Goal: Entertainment & Leisure: Consume media (video, audio)

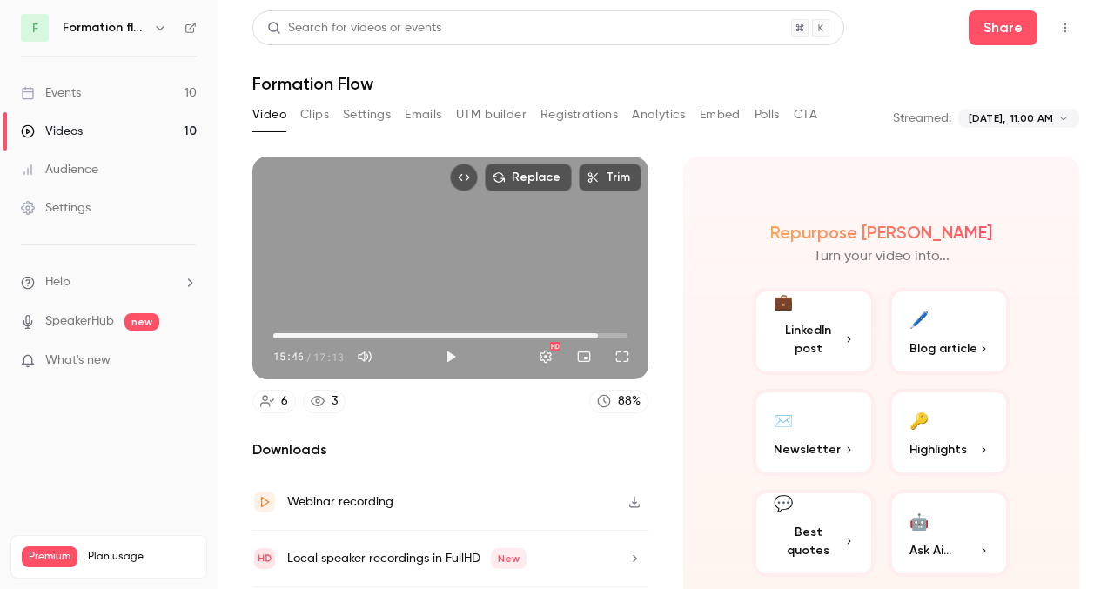
click at [153, 28] on icon "button" at bounding box center [160, 28] width 14 height 14
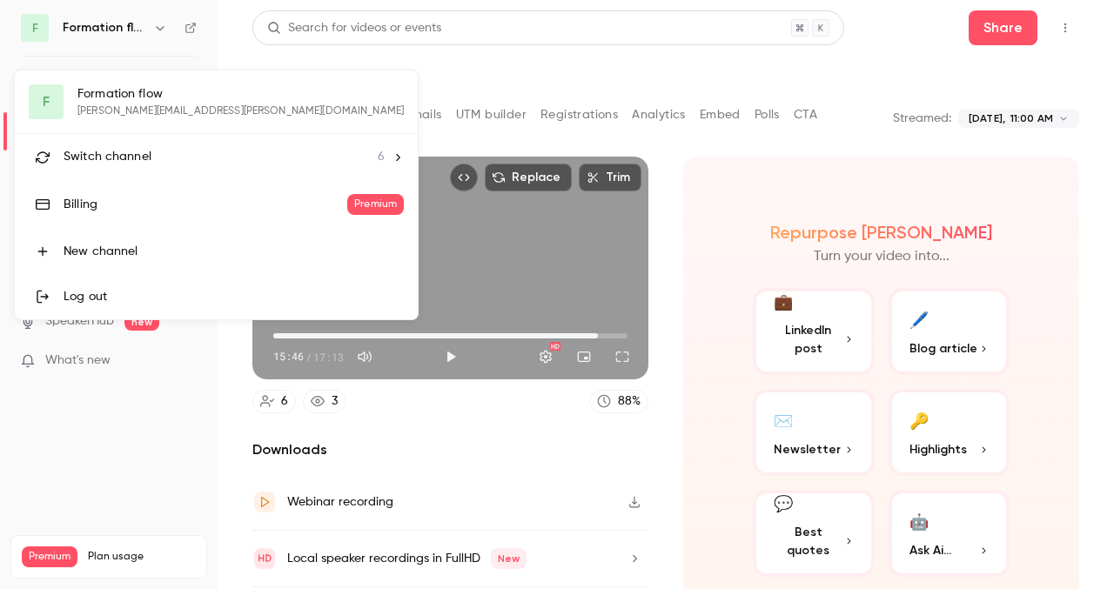
click at [120, 151] on span "Switch channel" at bounding box center [108, 157] width 88 height 18
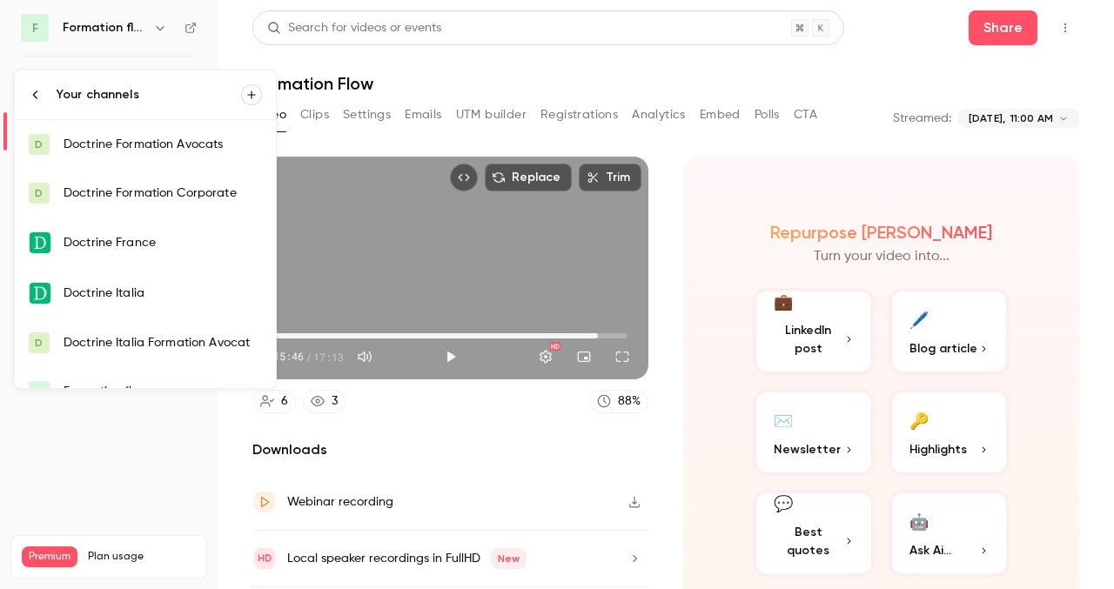
click at [162, 187] on div "Doctrine Formation Corporate" at bounding box center [163, 193] width 198 height 17
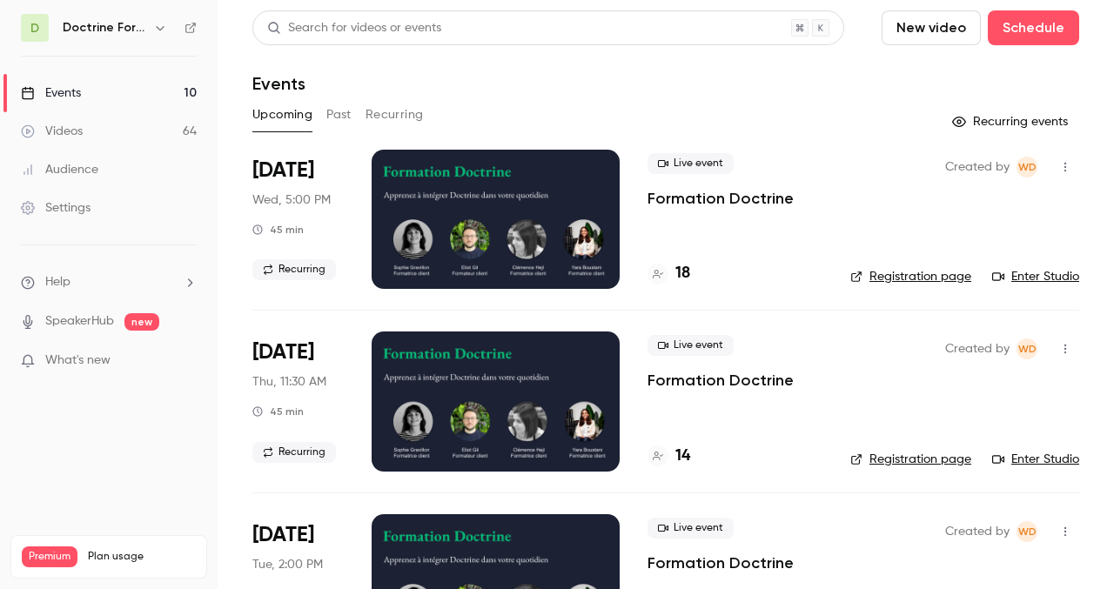
click at [332, 108] on button "Past" at bounding box center [338, 115] width 25 height 28
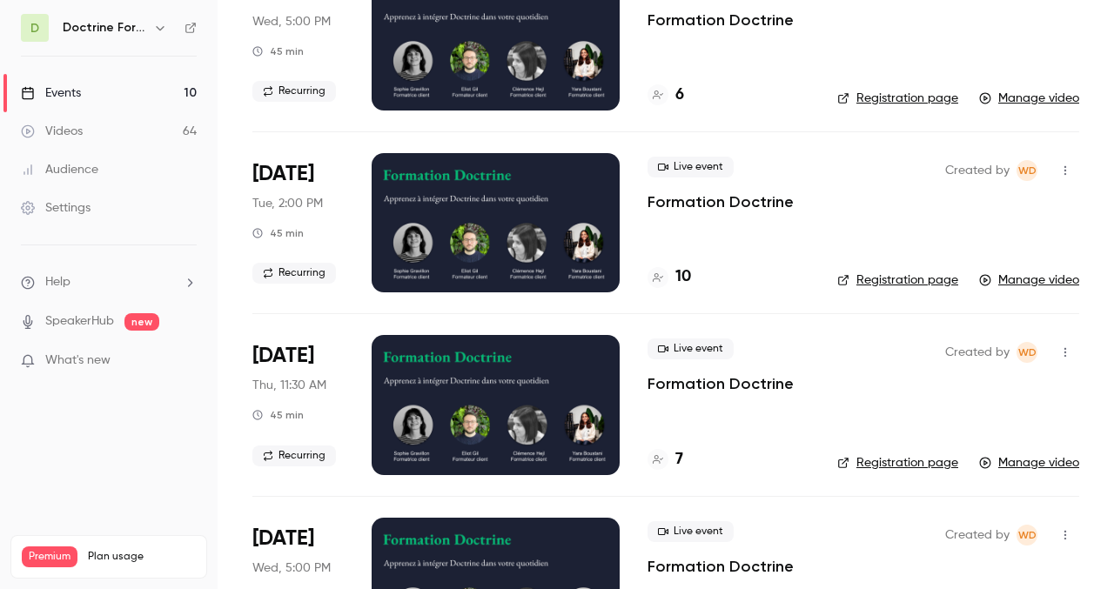
scroll to position [1499, 0]
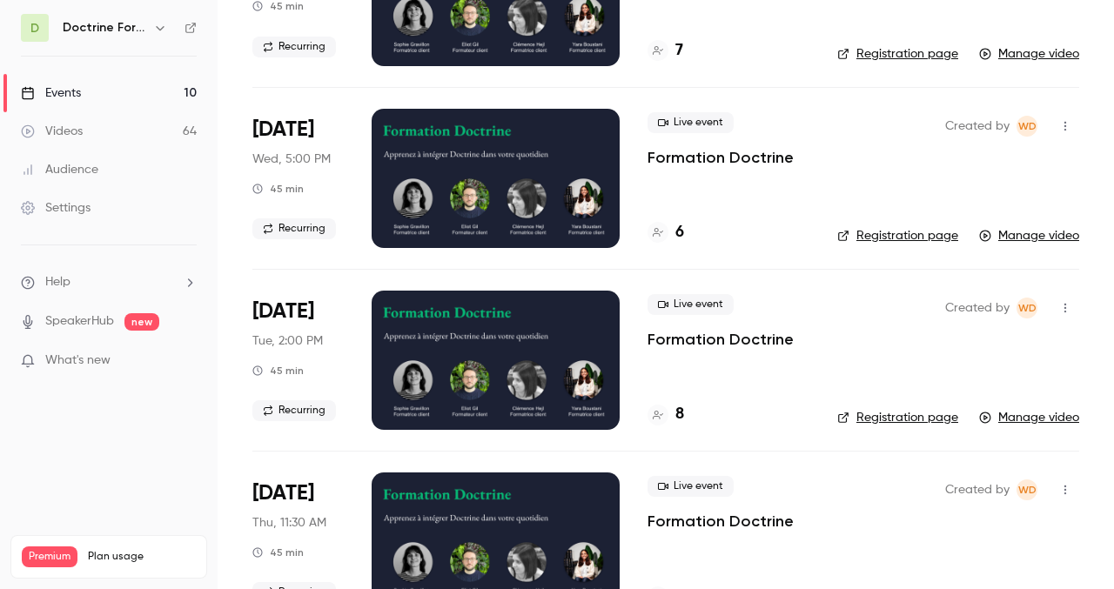
click at [465, 393] on div at bounding box center [496, 360] width 248 height 139
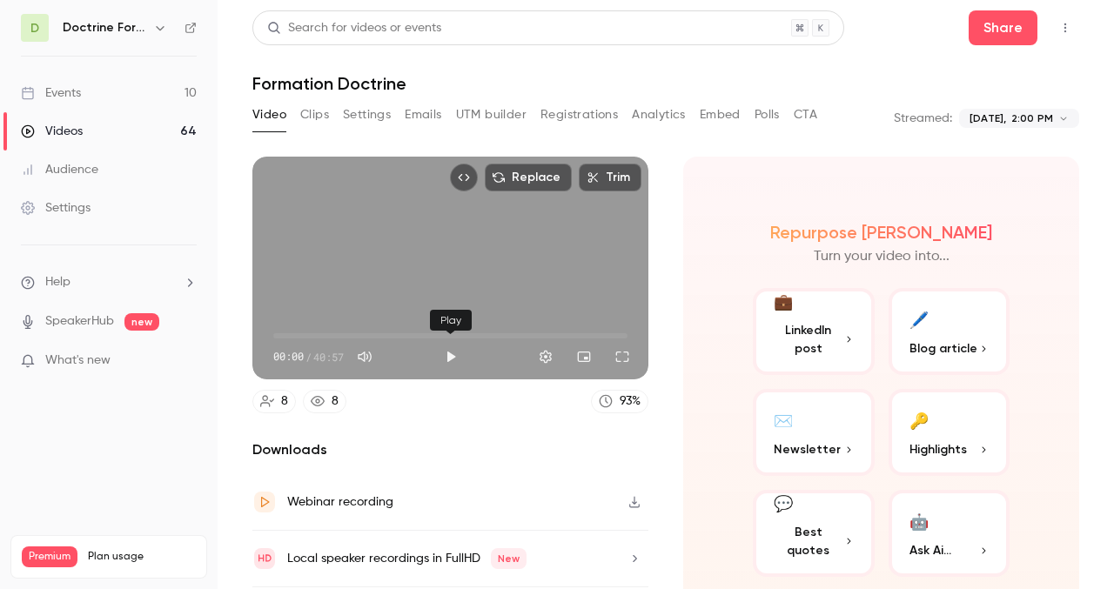
click at [452, 361] on button "Play" at bounding box center [450, 356] width 35 height 35
click at [370, 334] on span "00:01" at bounding box center [450, 336] width 354 height 28
click at [377, 333] on span "11:58" at bounding box center [376, 335] width 5 height 5
click at [314, 332] on span "04:43" at bounding box center [450, 336] width 354 height 28
click at [401, 336] on span "14:47" at bounding box center [450, 336] width 354 height 28
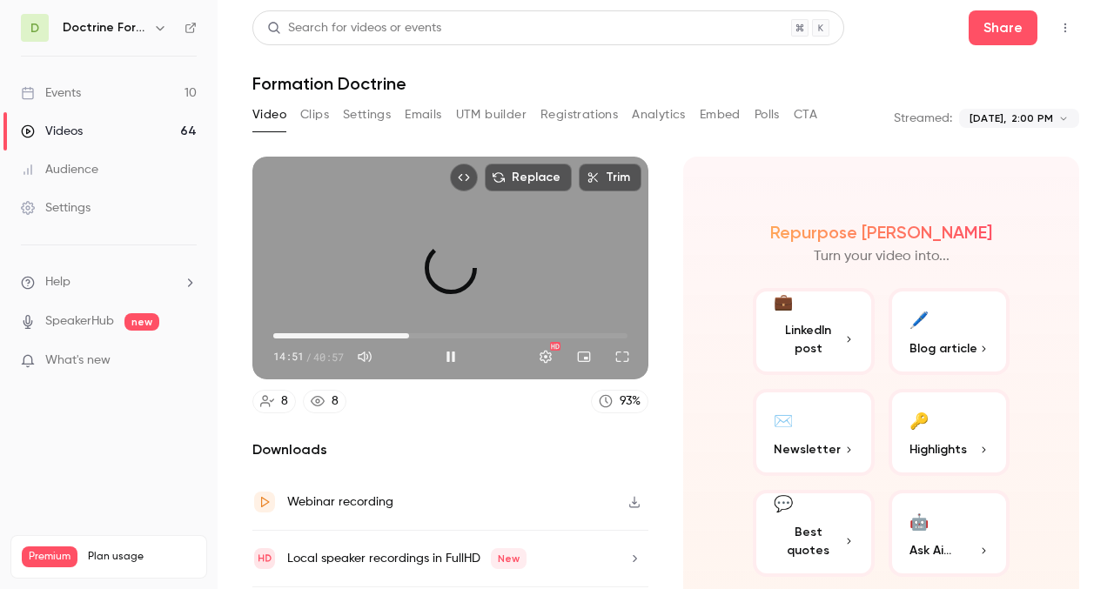
click at [409, 338] on span "15:41" at bounding box center [408, 335] width 5 height 5
click at [412, 336] on span "15:43" at bounding box center [408, 335] width 5 height 5
click at [422, 336] on span "17:12" at bounding box center [422, 335] width 5 height 5
type input "*****"
click at [420, 335] on span "17:12" at bounding box center [422, 335] width 5 height 5
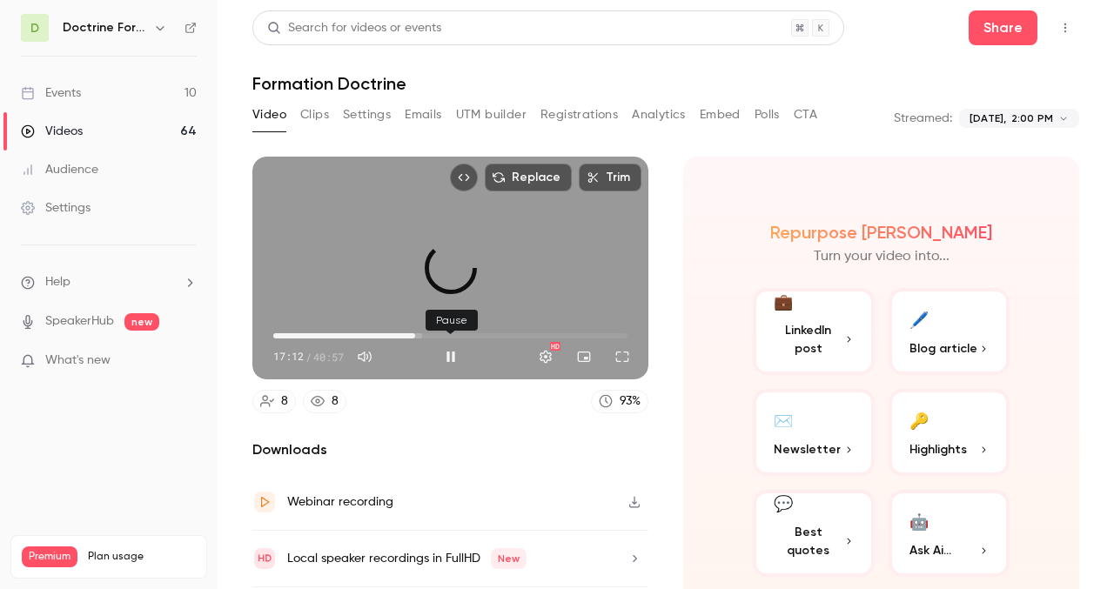
click at [450, 359] on button "Pause" at bounding box center [450, 356] width 35 height 35
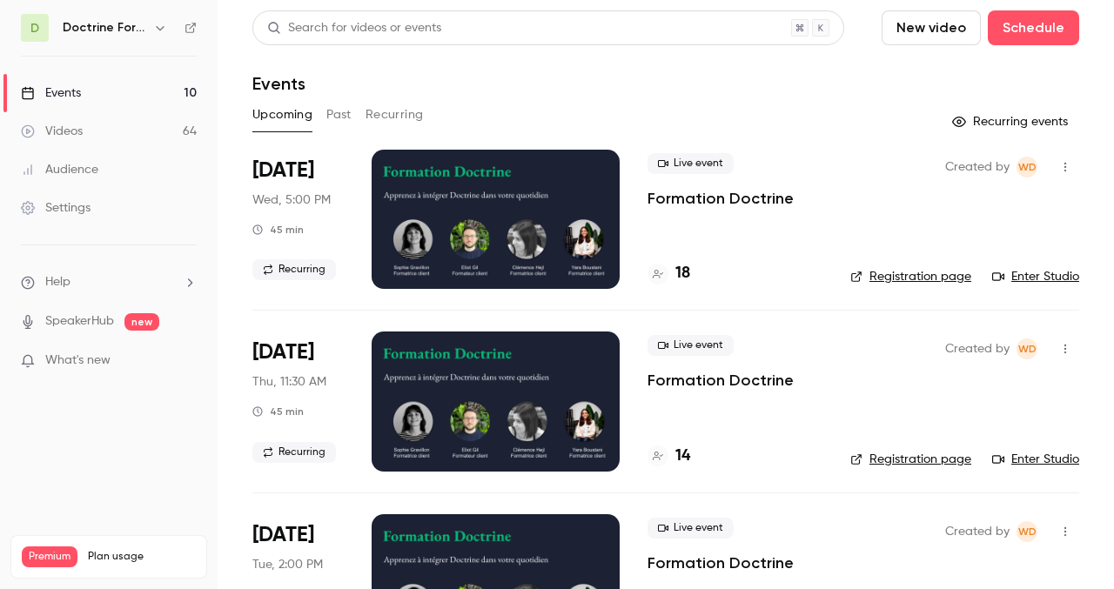
click at [145, 26] on h6 "Doctrine Formation Corporate" at bounding box center [105, 27] width 84 height 17
click at [157, 27] on icon "button" at bounding box center [160, 28] width 8 height 4
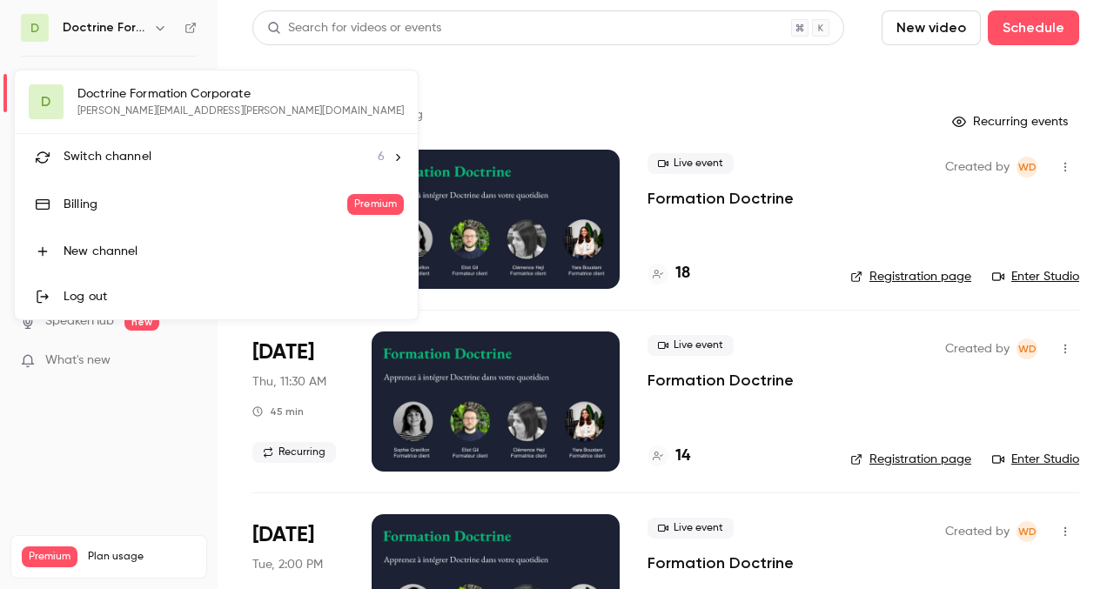
click at [128, 161] on span "Switch channel" at bounding box center [108, 157] width 88 height 18
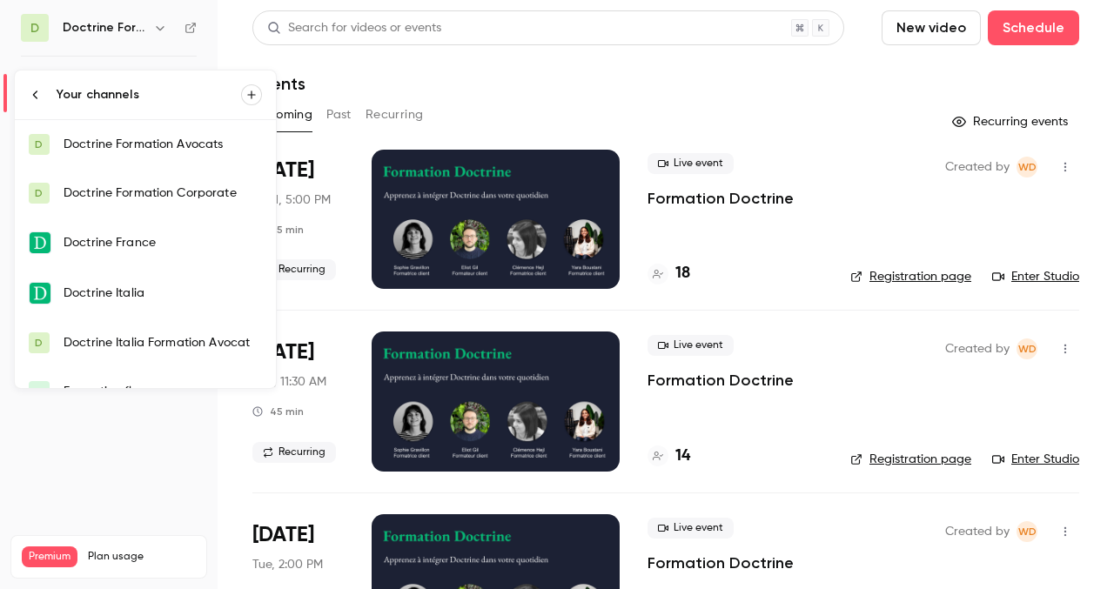
scroll to position [28, 0]
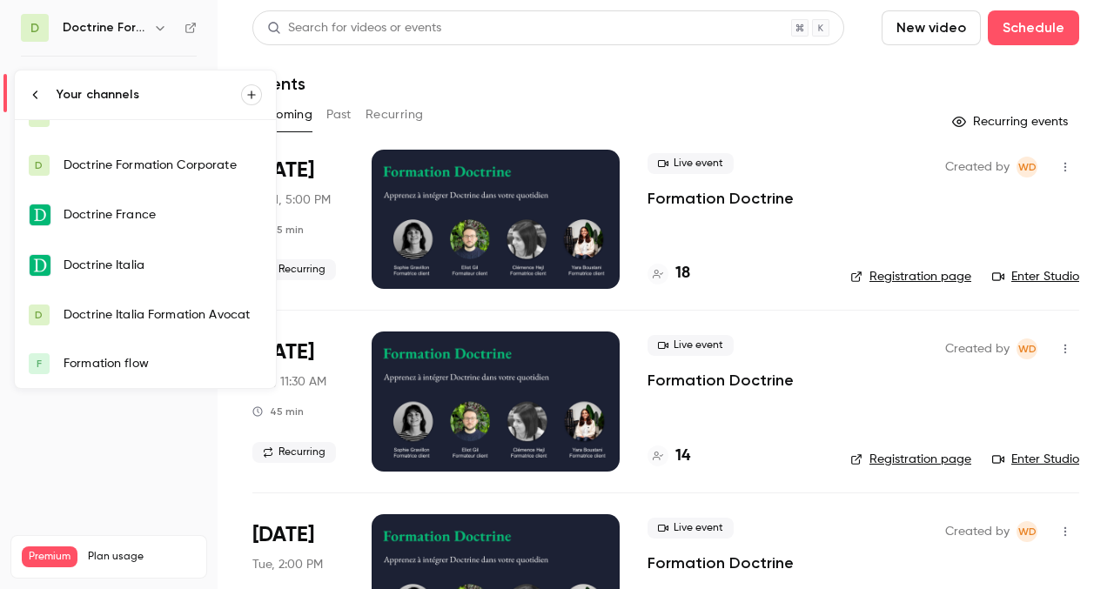
click at [137, 361] on div "Formation flow" at bounding box center [163, 363] width 198 height 17
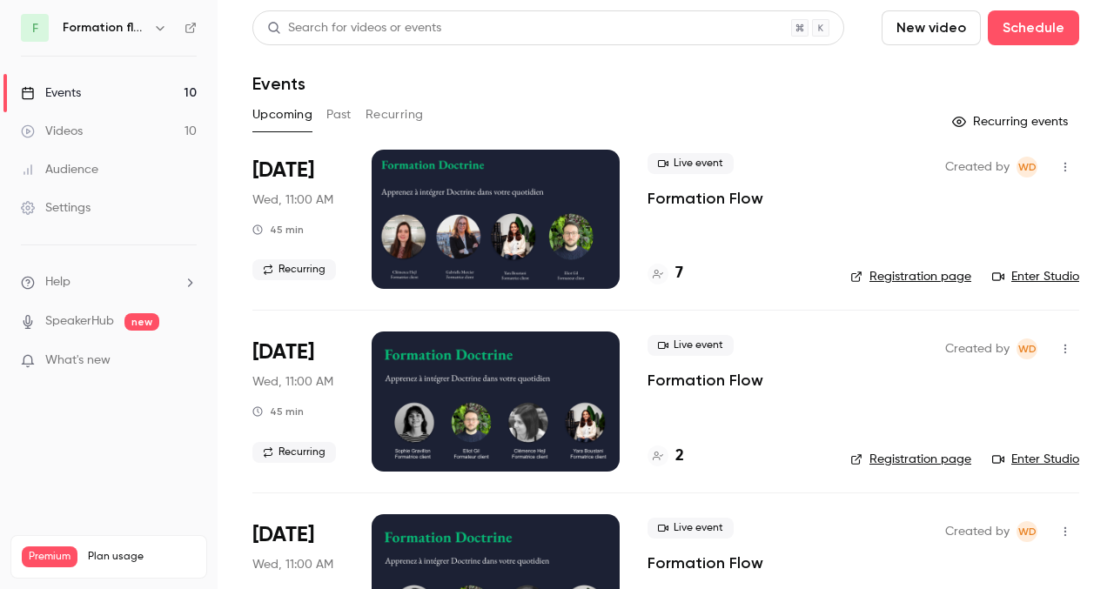
click at [1038, 276] on link "Enter Studio" at bounding box center [1035, 276] width 87 height 17
click at [339, 116] on button "Past" at bounding box center [338, 115] width 25 height 28
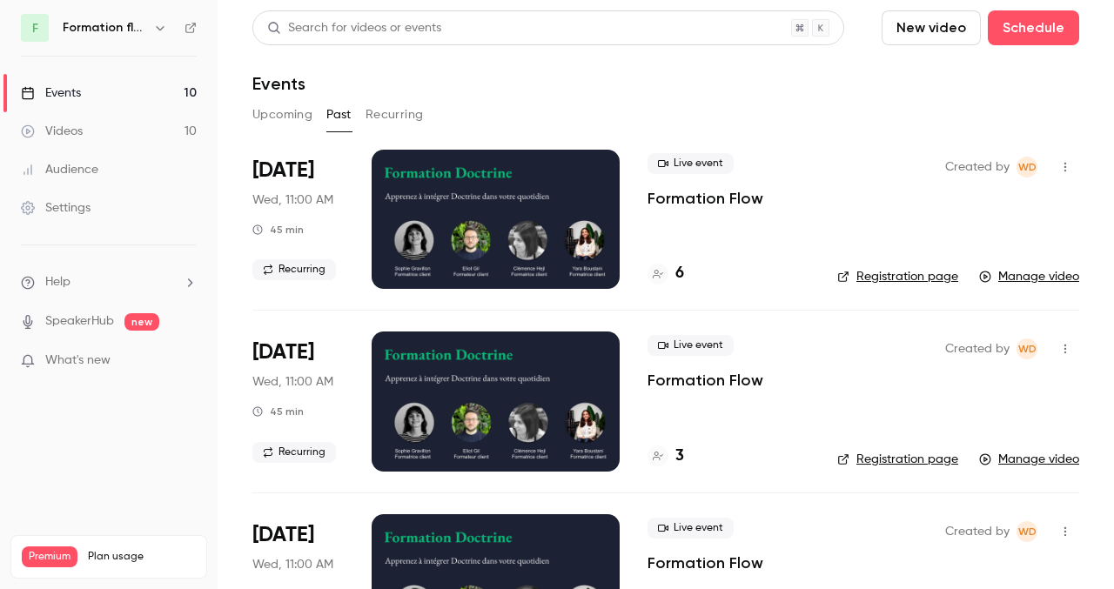
click at [296, 117] on button "Upcoming" at bounding box center [282, 115] width 60 height 28
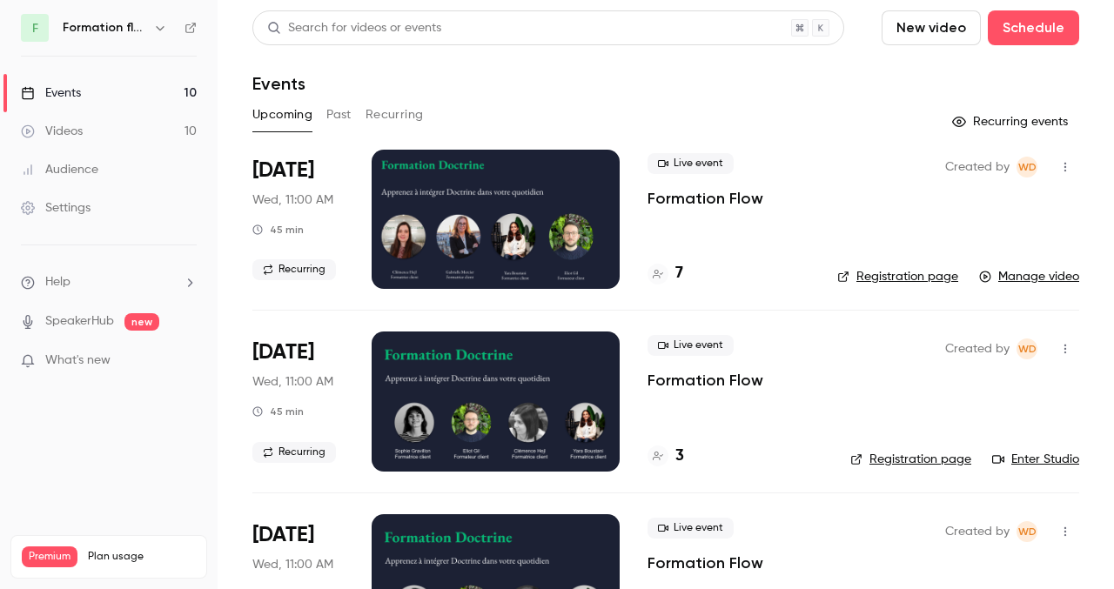
click at [537, 207] on div at bounding box center [496, 219] width 248 height 139
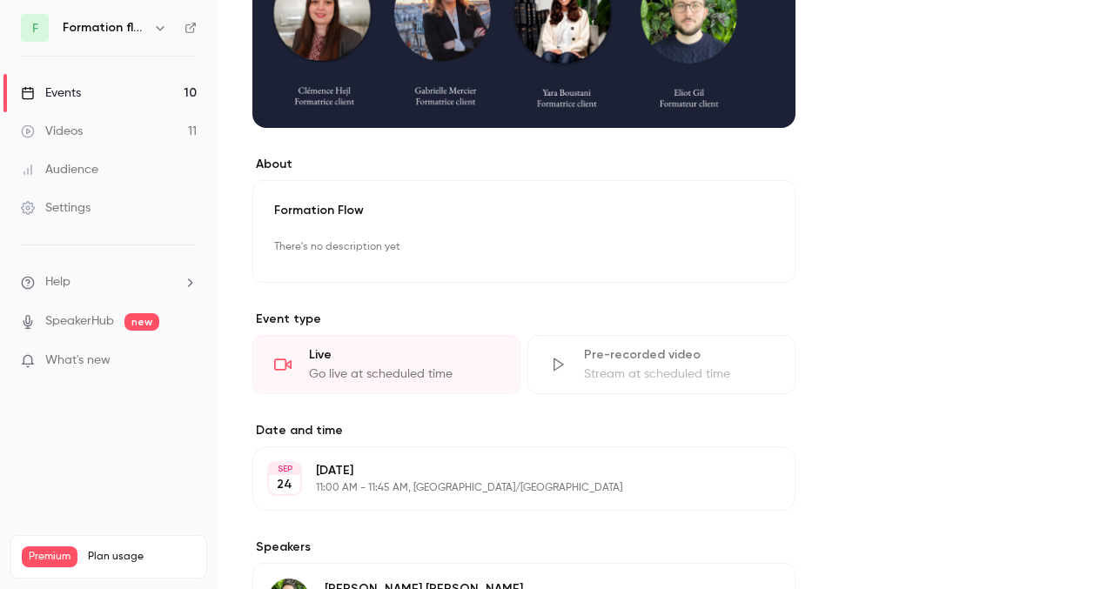
scroll to position [301, 0]
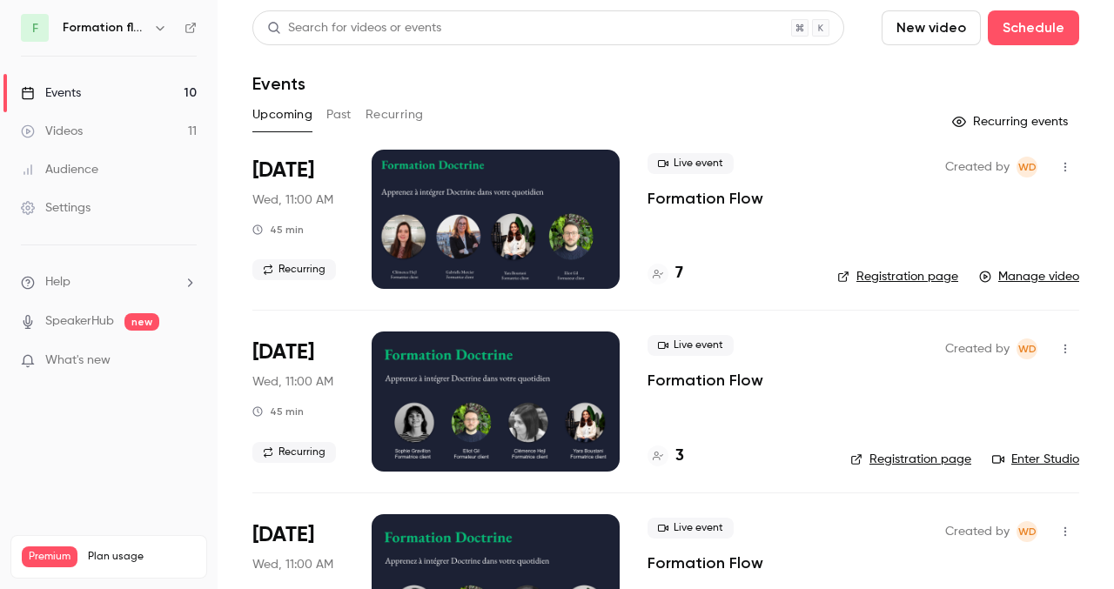
click at [453, 191] on div at bounding box center [496, 219] width 248 height 139
click at [485, 386] on div at bounding box center [496, 401] width 248 height 139
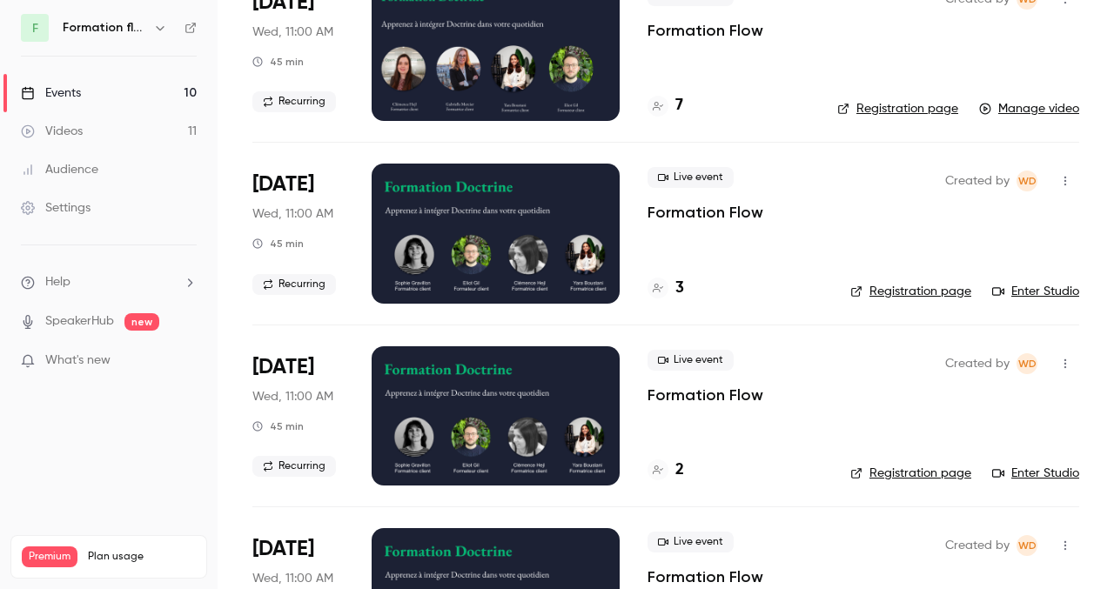
scroll to position [204, 0]
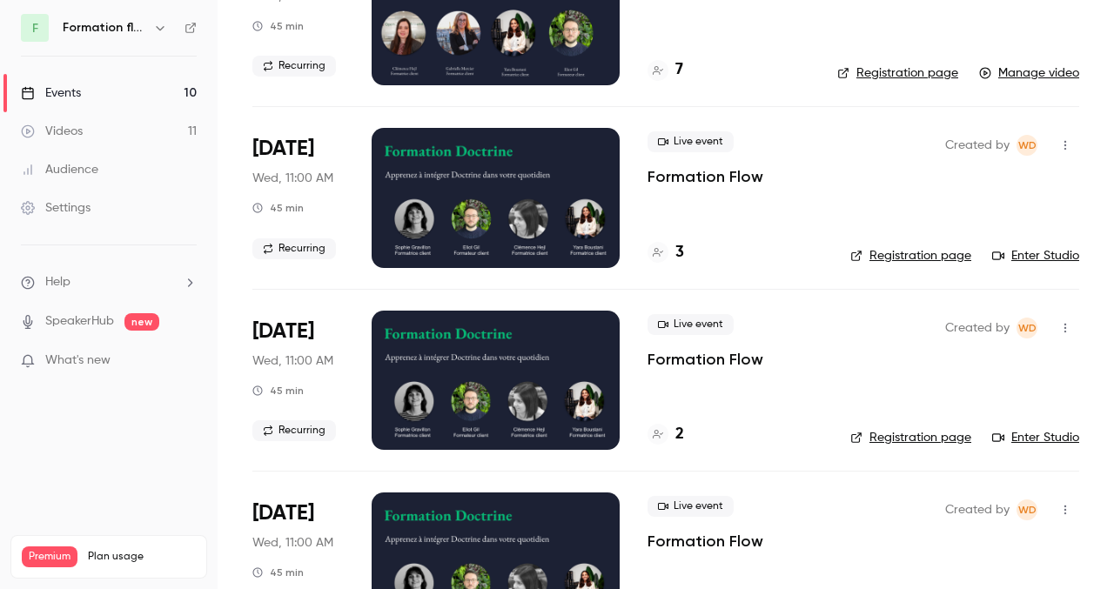
click at [459, 384] on div at bounding box center [496, 380] width 248 height 139
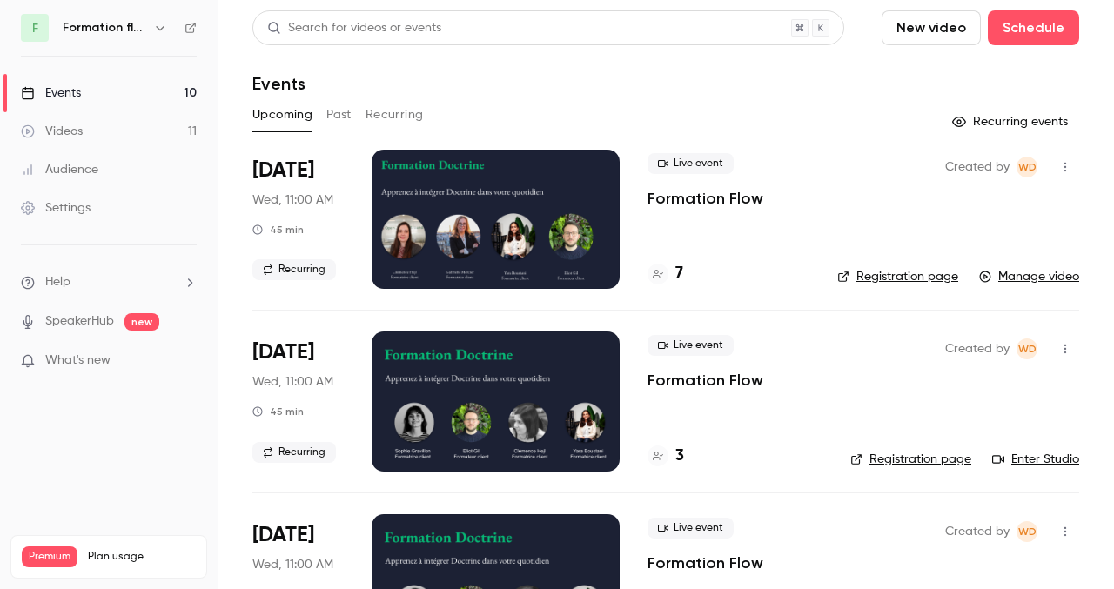
click at [339, 118] on button "Past" at bounding box center [338, 115] width 25 height 28
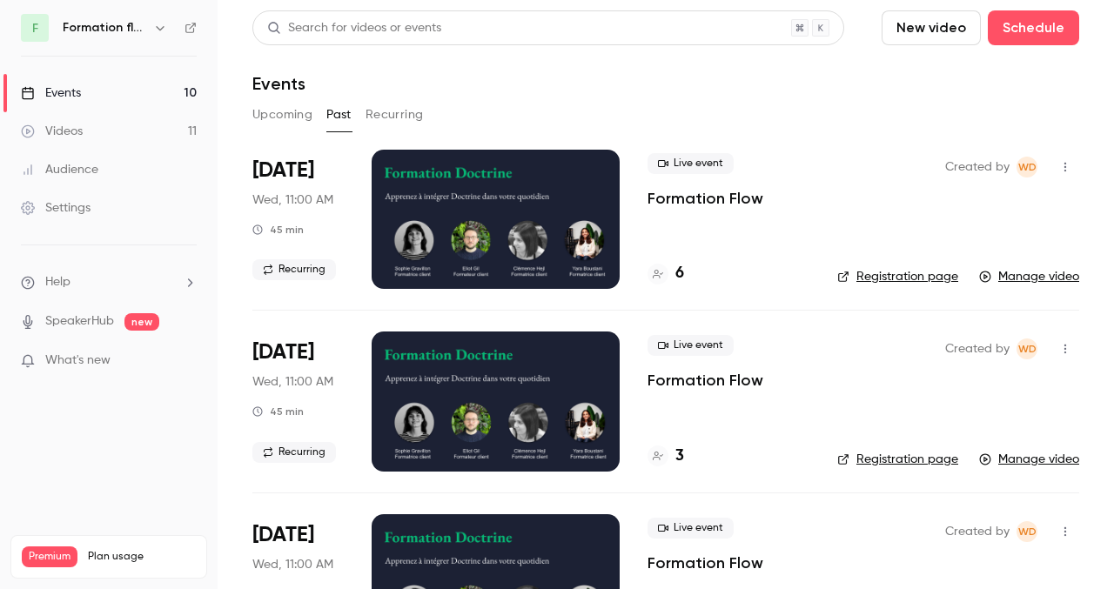
click at [481, 205] on div at bounding box center [496, 219] width 248 height 139
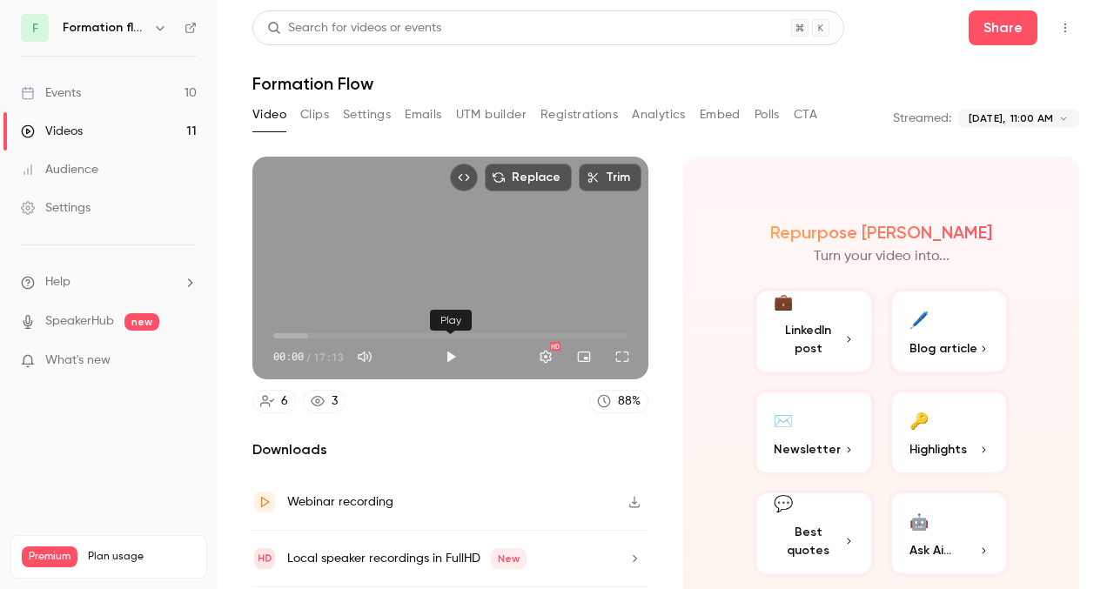
click at [450, 353] on button "Play" at bounding box center [450, 356] width 35 height 35
click at [427, 338] on span "00:00" at bounding box center [450, 336] width 354 height 28
click at [403, 272] on div "Replace Trim 07:46 07:46 / 17:13 HD" at bounding box center [450, 268] width 396 height 223
click at [152, 30] on button "button" at bounding box center [160, 27] width 21 height 21
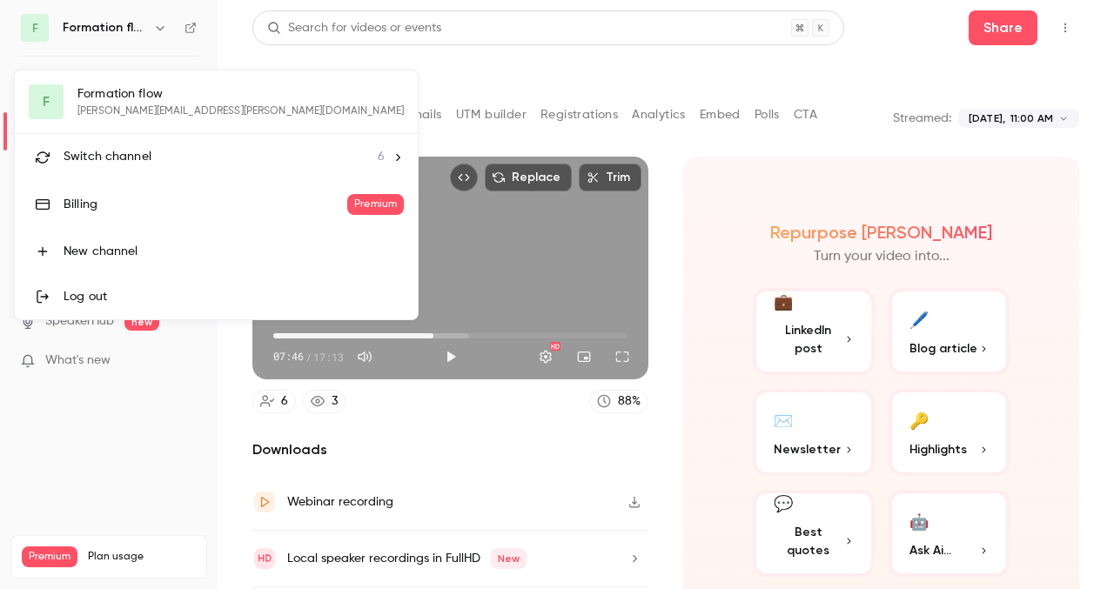
type input "*****"
click at [124, 100] on div "F Formation flow [PERSON_NAME][EMAIL_ADDRESS][PERSON_NAME][DOMAIN_NAME] Switch …" at bounding box center [216, 195] width 403 height 249
click at [104, 88] on div "F Formation flow [PERSON_NAME][EMAIL_ADDRESS][PERSON_NAME][DOMAIN_NAME] Switch …" at bounding box center [216, 195] width 403 height 249
click at [449, 66] on div at bounding box center [557, 294] width 1114 height 589
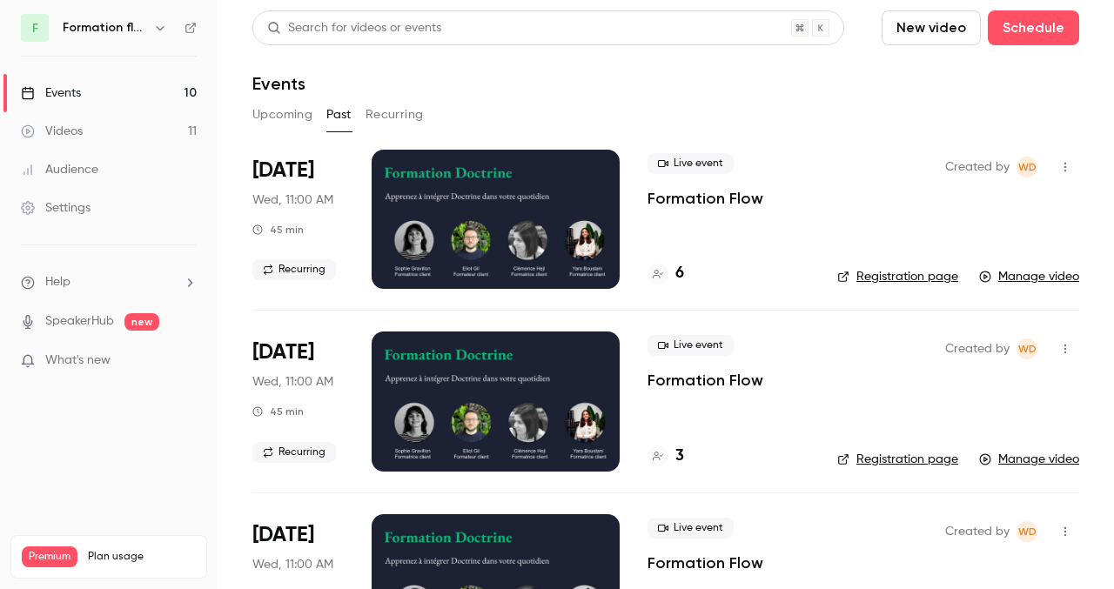
click at [285, 118] on button "Upcoming" at bounding box center [282, 115] width 60 height 28
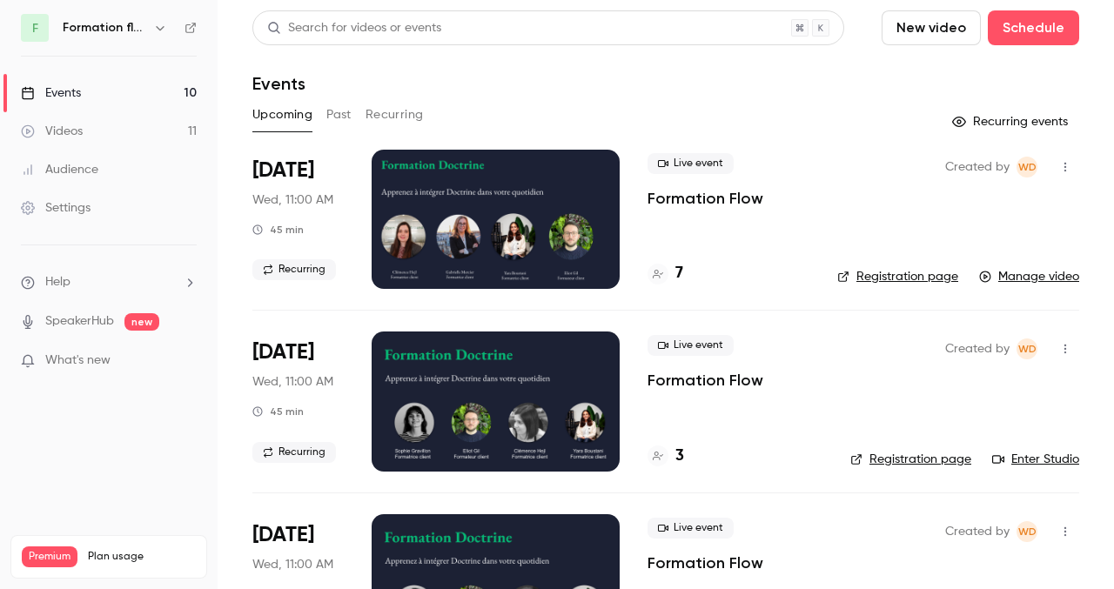
click at [343, 110] on button "Past" at bounding box center [338, 115] width 25 height 28
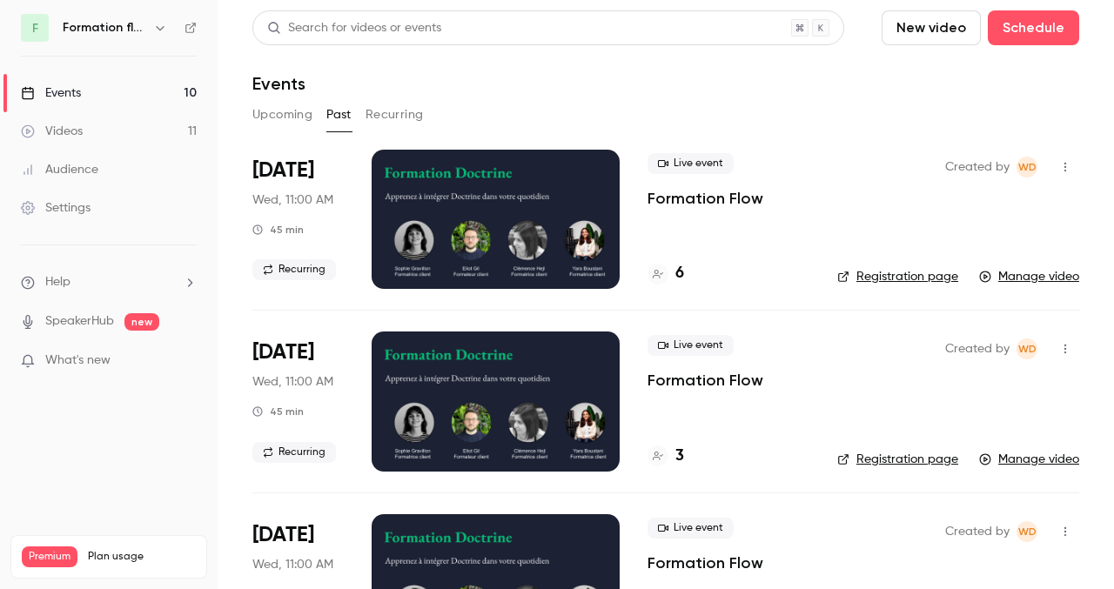
click at [293, 119] on button "Upcoming" at bounding box center [282, 115] width 60 height 28
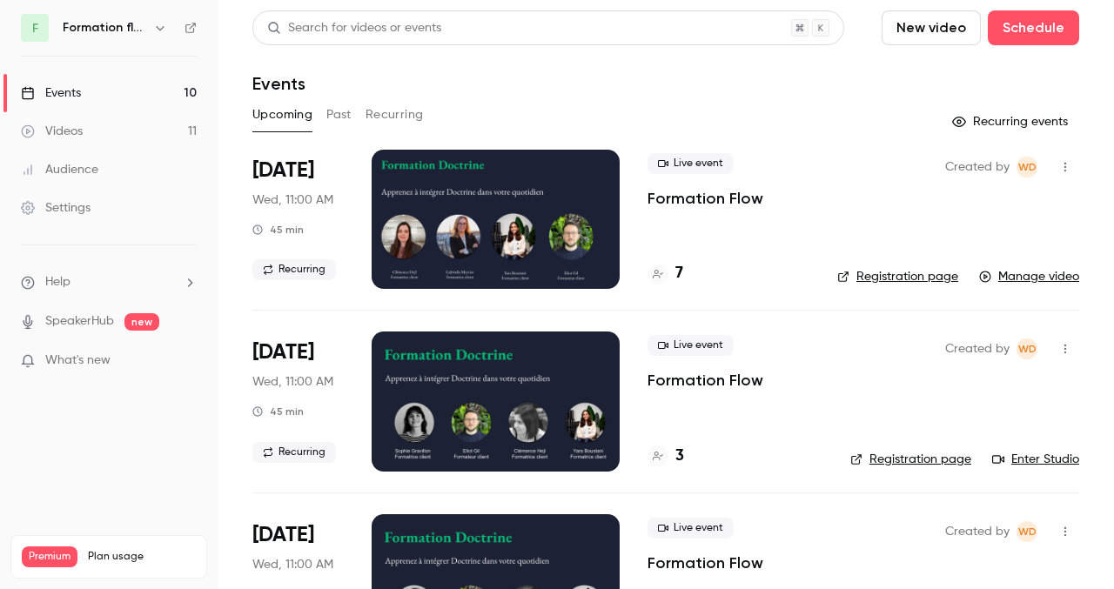
click at [284, 228] on div "45 min" at bounding box center [277, 230] width 51 height 14
click at [504, 196] on div at bounding box center [496, 219] width 248 height 139
click at [335, 110] on button "Past" at bounding box center [338, 115] width 25 height 28
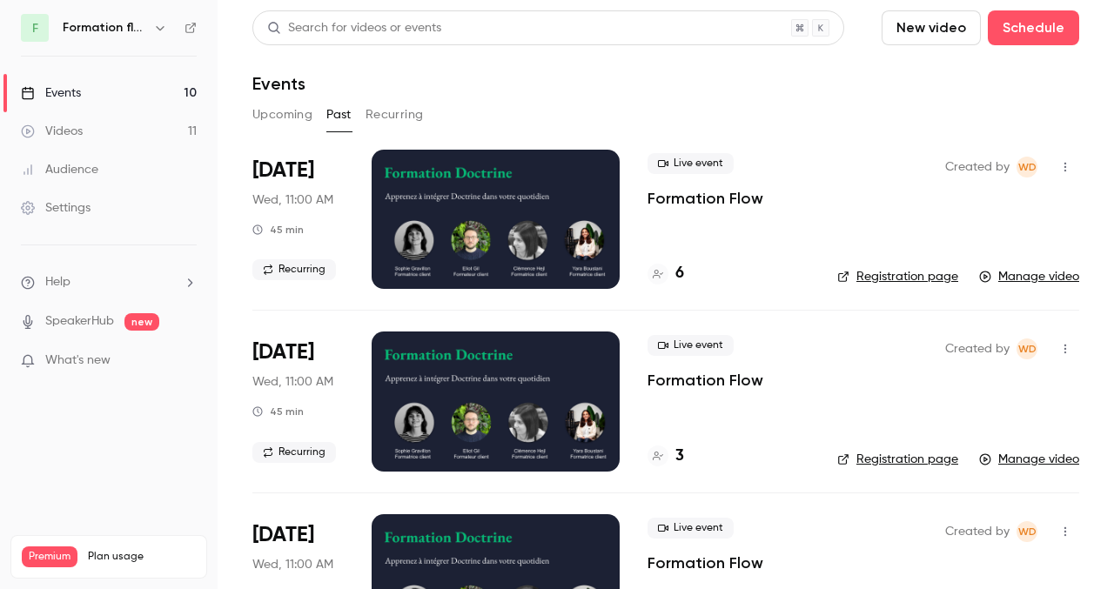
click at [299, 112] on button "Upcoming" at bounding box center [282, 115] width 60 height 28
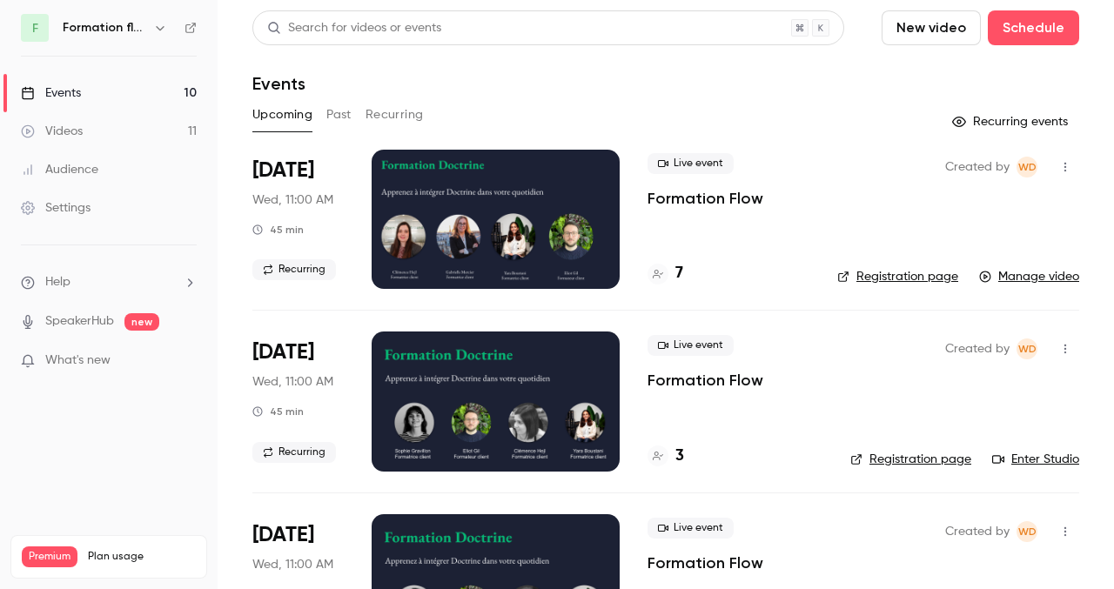
click at [155, 28] on icon "button" at bounding box center [160, 28] width 14 height 14
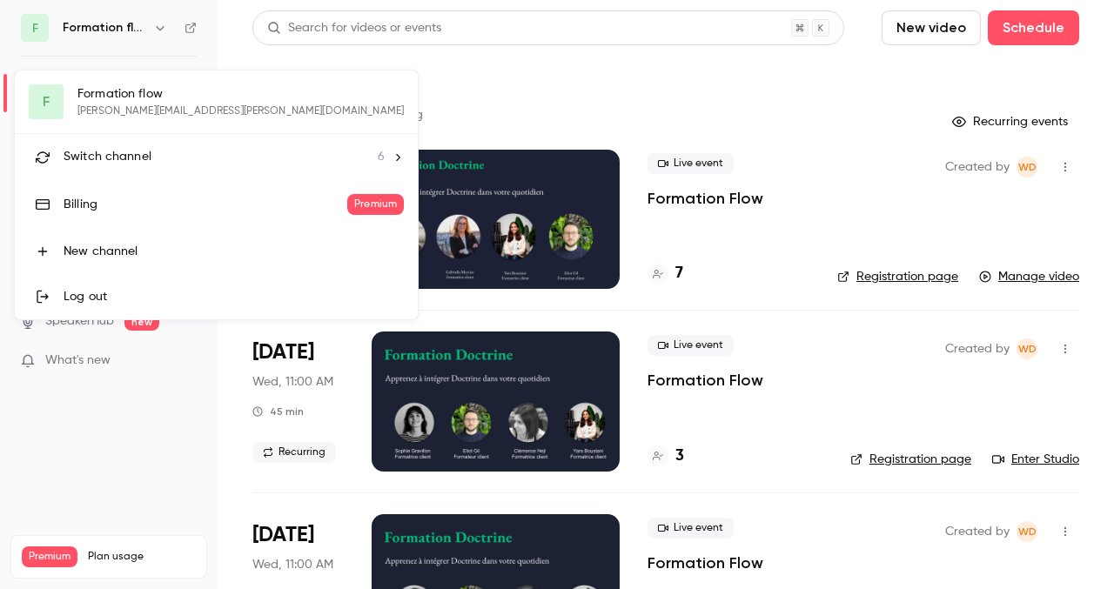
click at [175, 143] on li "Switch channel 6" at bounding box center [216, 157] width 403 height 46
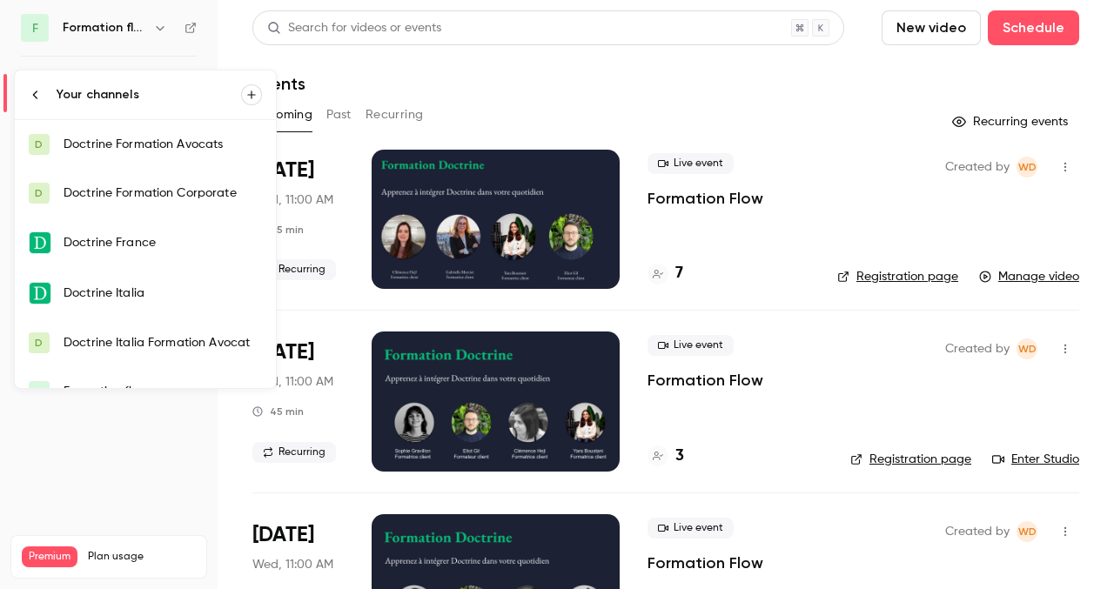
click at [133, 147] on div "Doctrine Formation Avocats" at bounding box center [163, 144] width 198 height 17
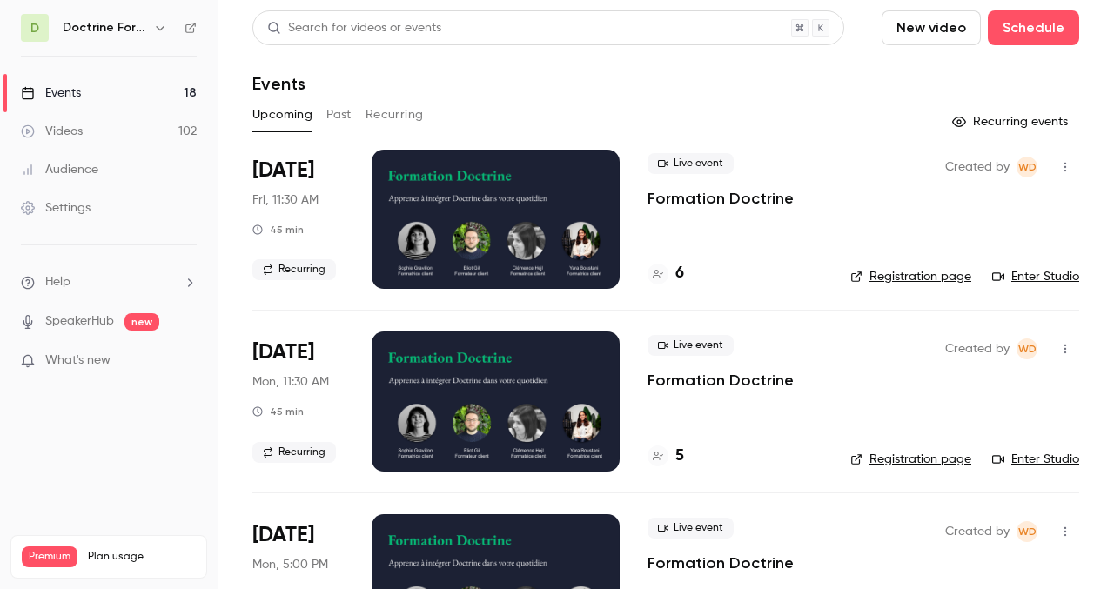
click at [150, 24] on button "button" at bounding box center [160, 27] width 21 height 21
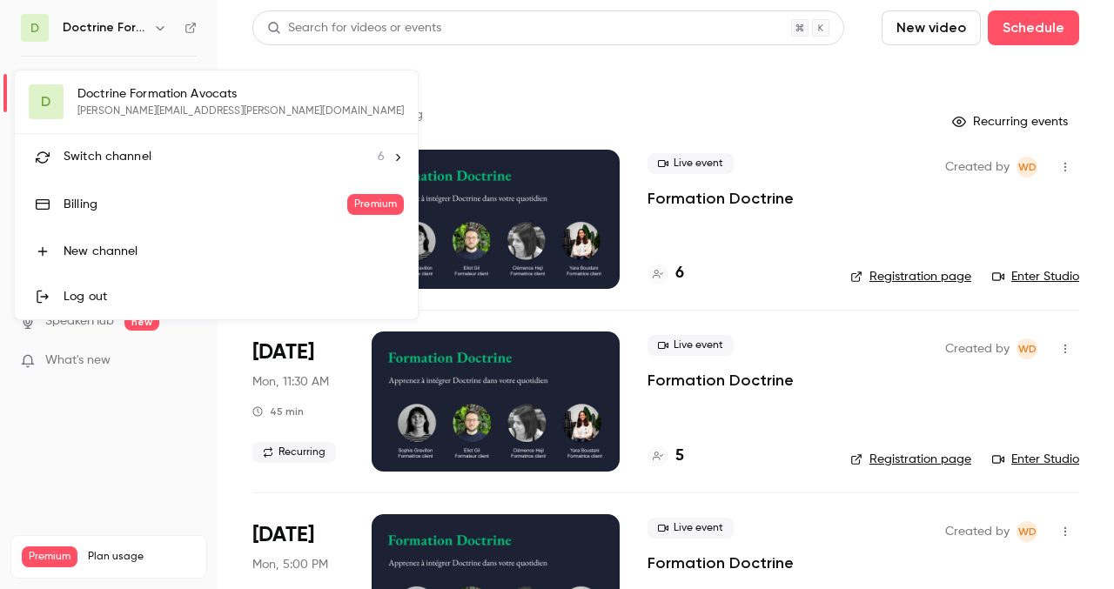
click at [144, 150] on span "Switch channel" at bounding box center [108, 157] width 88 height 18
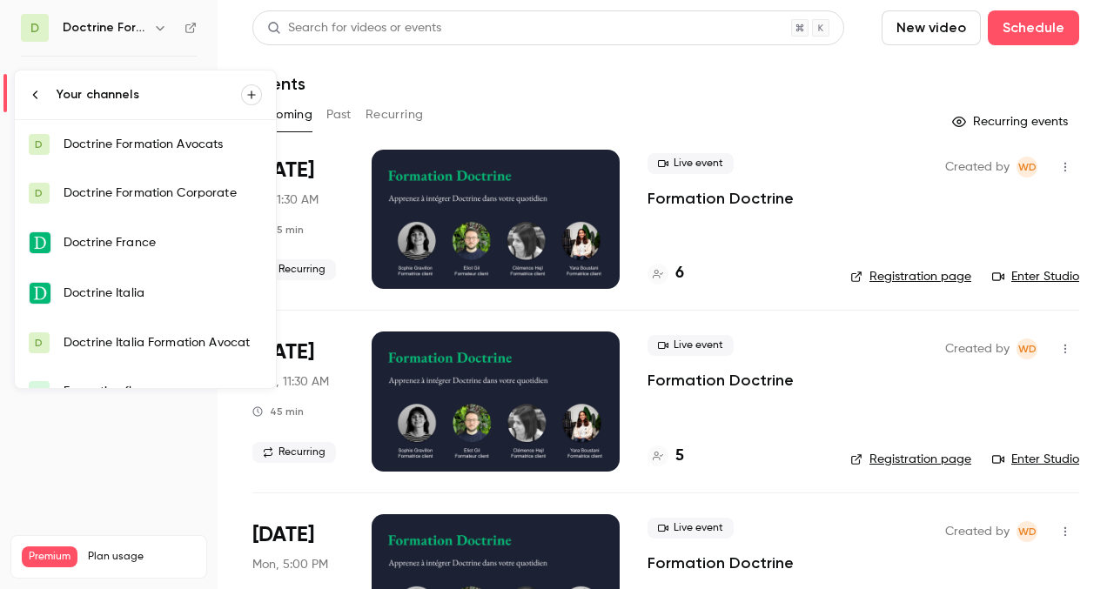
scroll to position [28, 0]
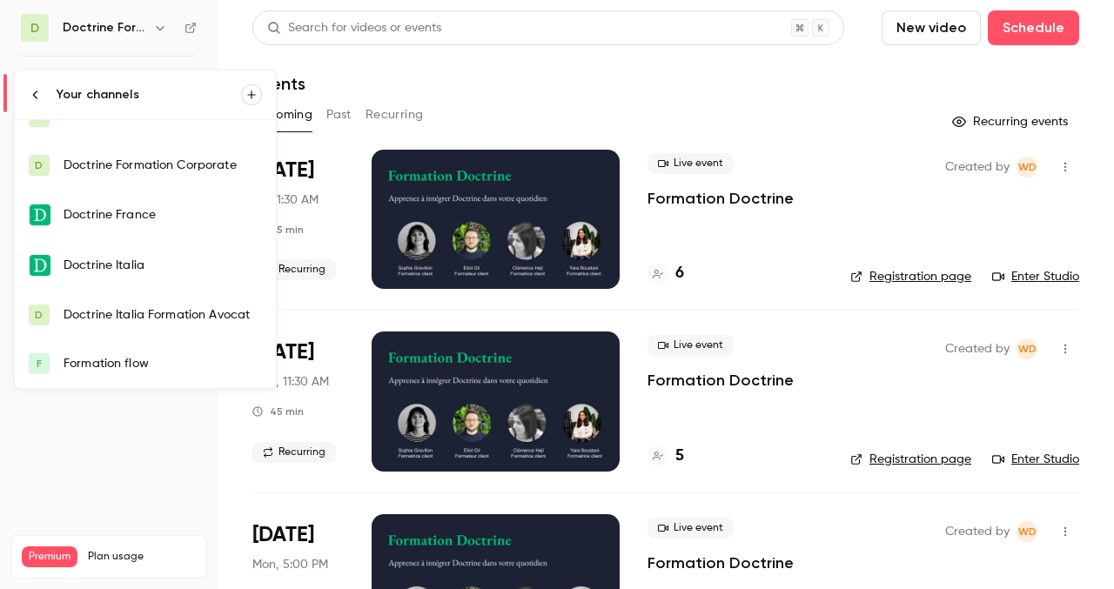
click at [107, 370] on div "Formation flow" at bounding box center [163, 363] width 198 height 17
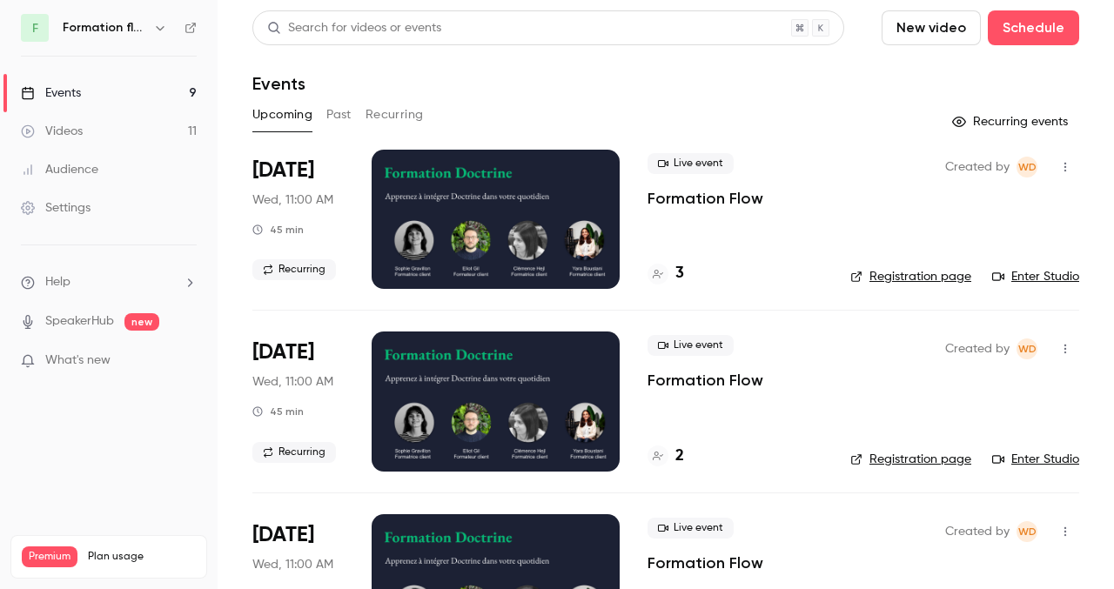
click at [332, 124] on button "Past" at bounding box center [338, 115] width 25 height 28
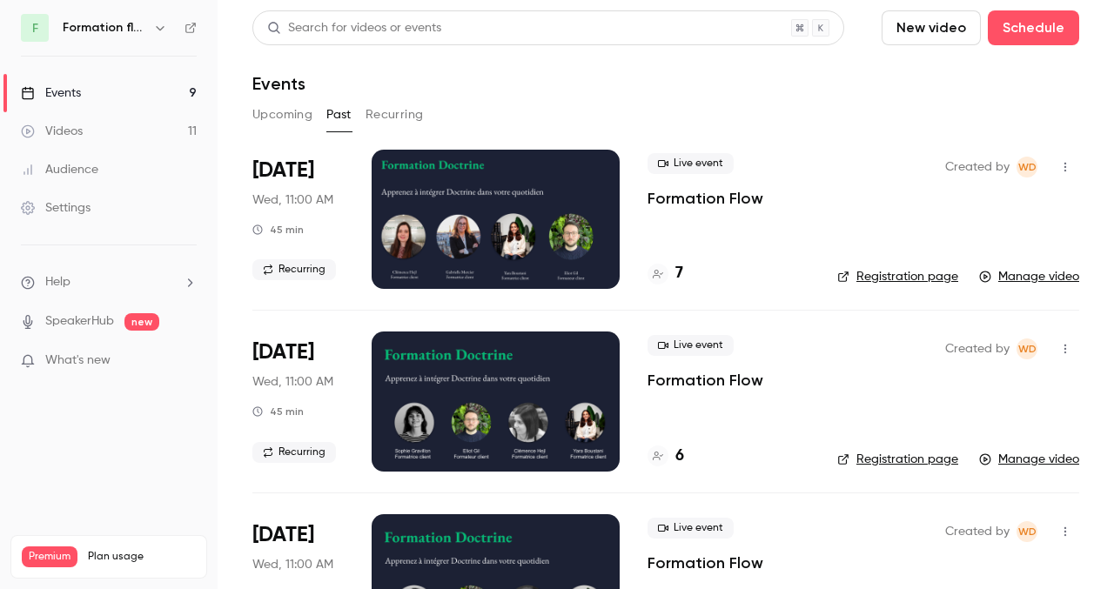
click at [453, 210] on div at bounding box center [496, 219] width 248 height 139
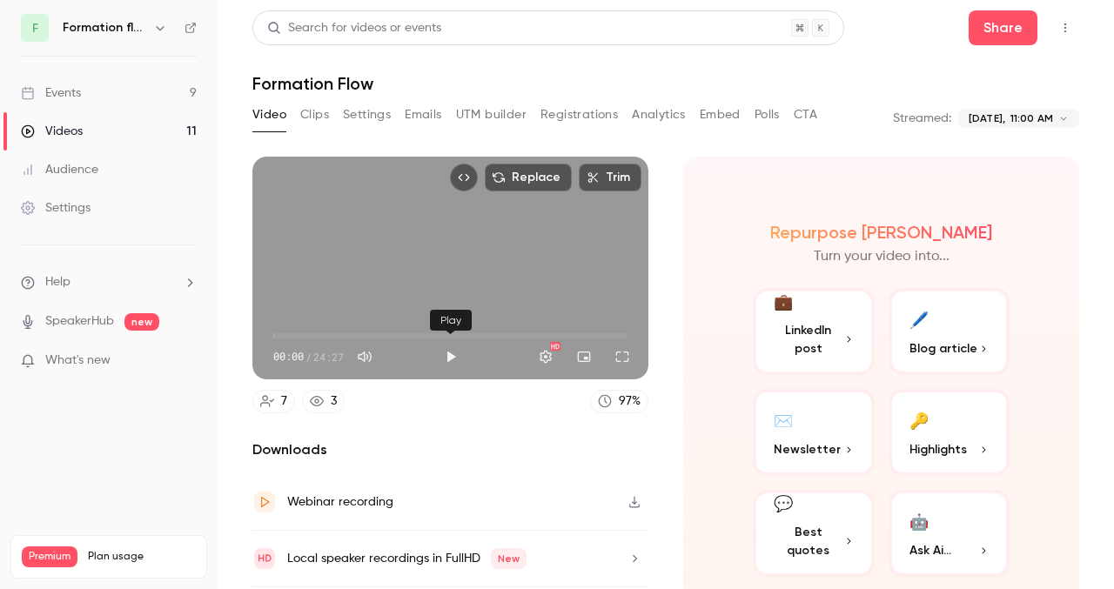
click at [444, 356] on button "Play" at bounding box center [450, 356] width 35 height 35
click at [300, 333] on span "01:51" at bounding box center [450, 336] width 354 height 28
click at [451, 361] on button "Pause" at bounding box center [450, 356] width 35 height 35
type input "*****"
click at [151, 30] on button "button" at bounding box center [160, 27] width 21 height 21
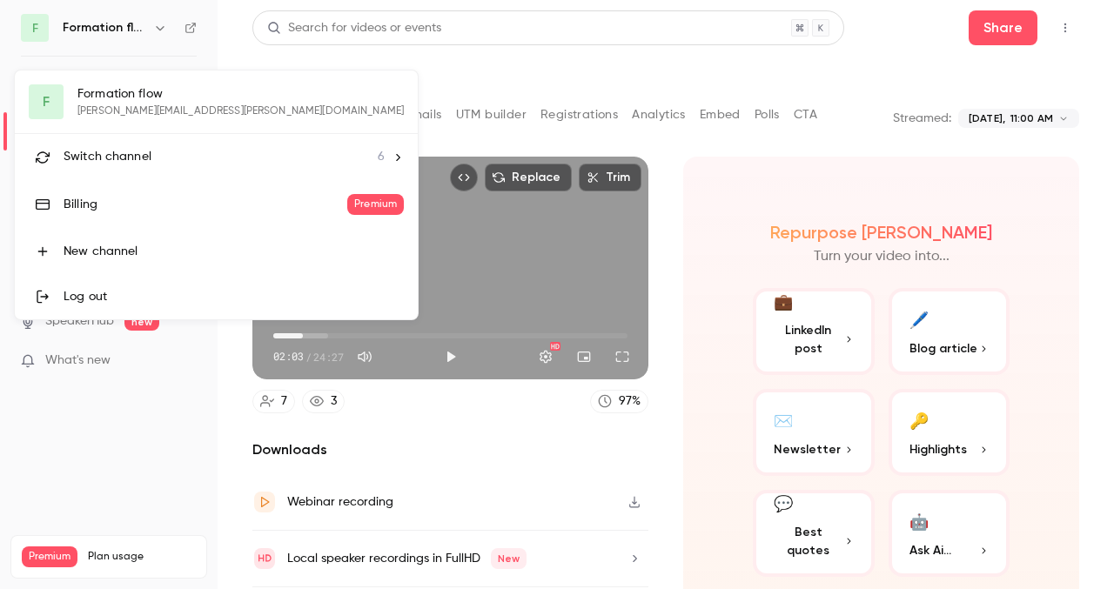
click at [147, 158] on span "Switch channel" at bounding box center [108, 157] width 88 height 18
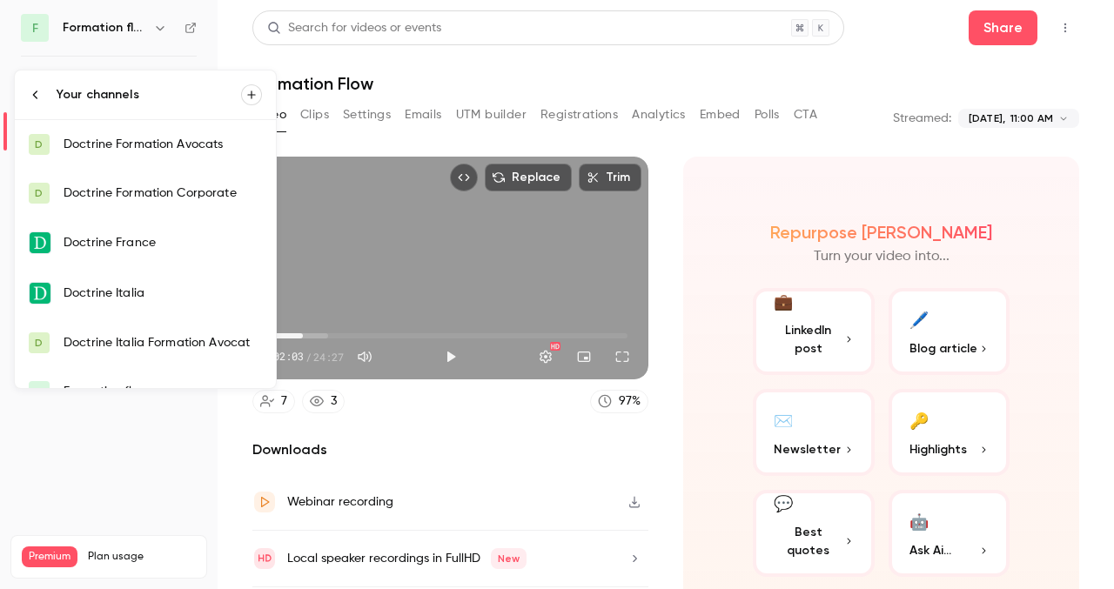
click at [133, 149] on div "Doctrine Formation Avocats" at bounding box center [163, 144] width 198 height 17
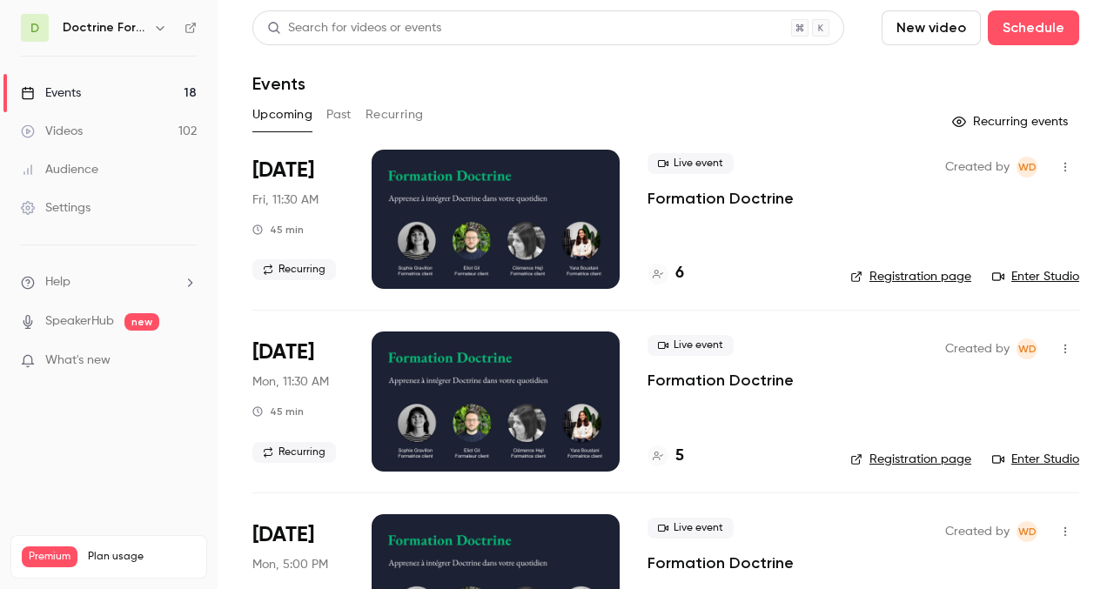
click at [327, 104] on button "Past" at bounding box center [338, 115] width 25 height 28
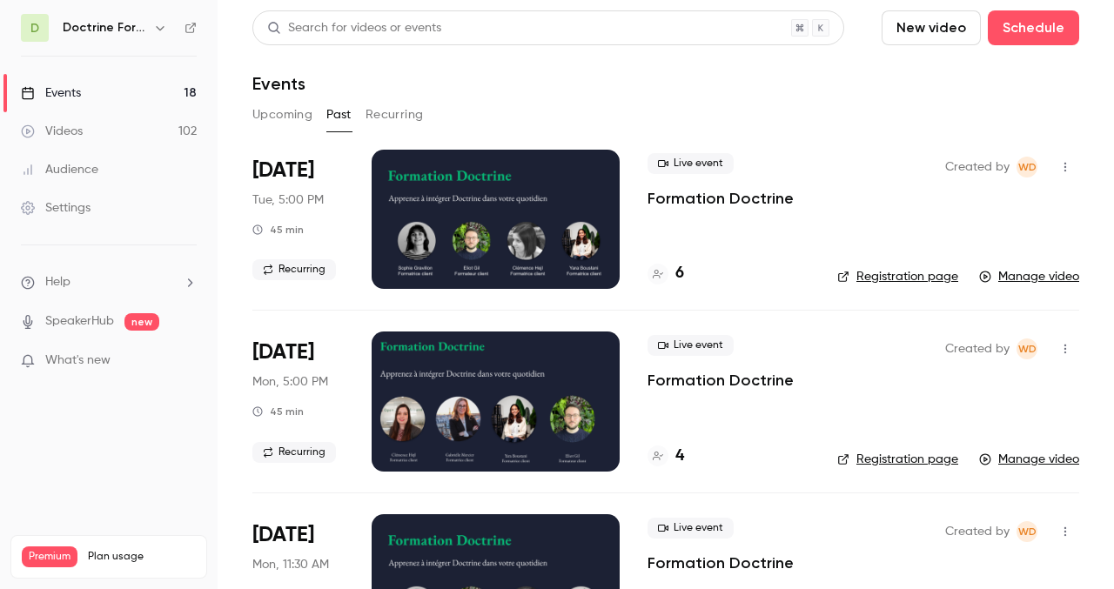
click at [467, 404] on div at bounding box center [496, 401] width 248 height 139
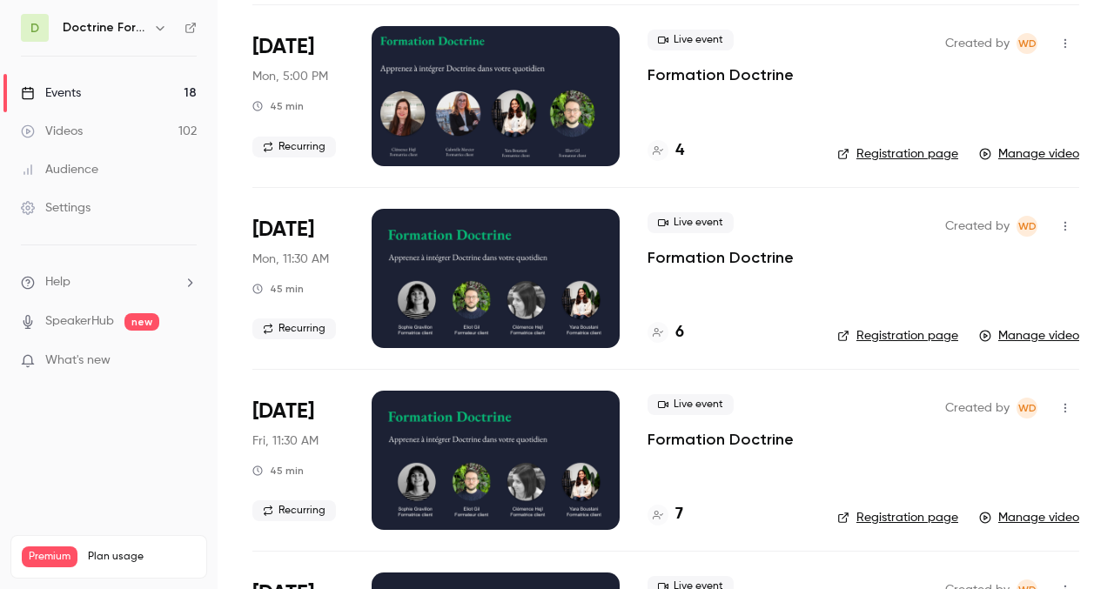
scroll to position [319, 0]
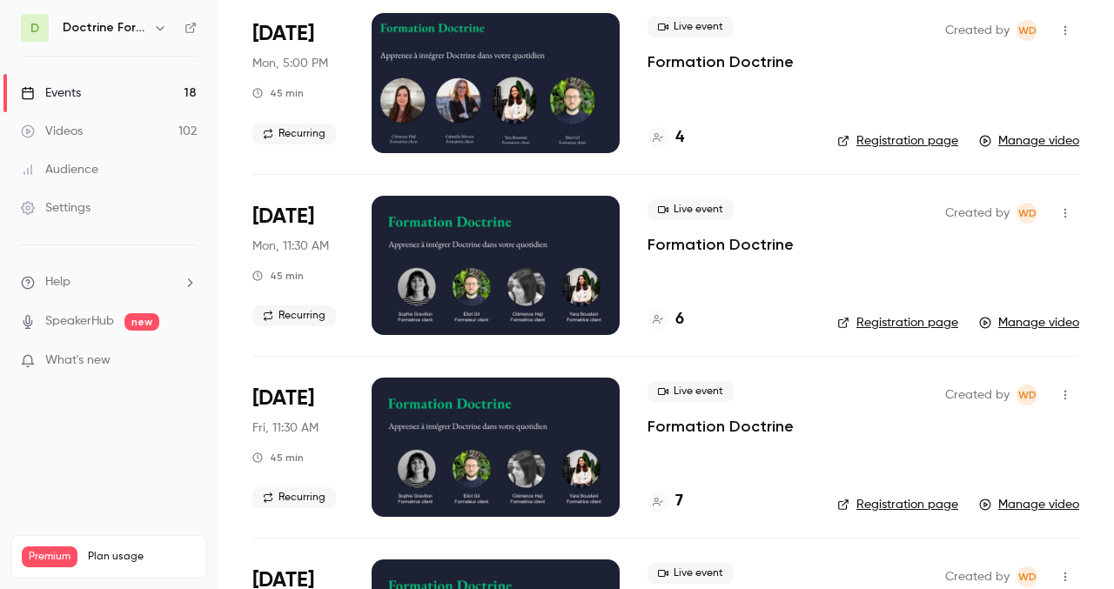
click at [479, 444] on div at bounding box center [496, 447] width 248 height 139
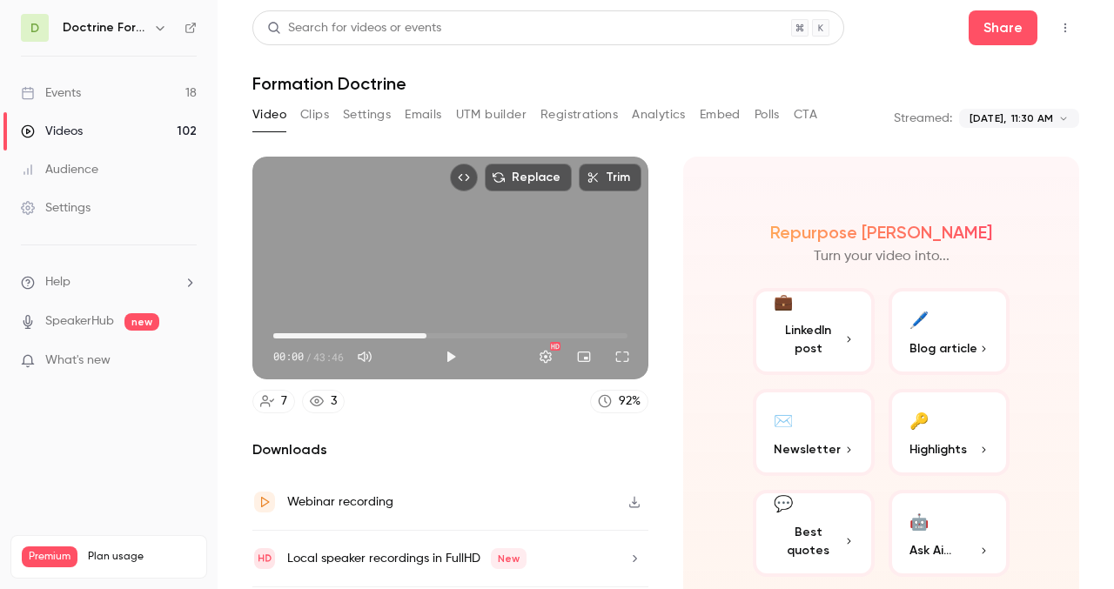
click at [426, 334] on span "18:55" at bounding box center [450, 336] width 354 height 28
click at [409, 335] on span "16:46" at bounding box center [450, 336] width 354 height 28
click at [412, 337] on span "16:46" at bounding box center [408, 335] width 5 height 5
click at [437, 333] on span "20:13" at bounding box center [450, 336] width 354 height 28
click at [448, 334] on span "20:13" at bounding box center [450, 336] width 354 height 28
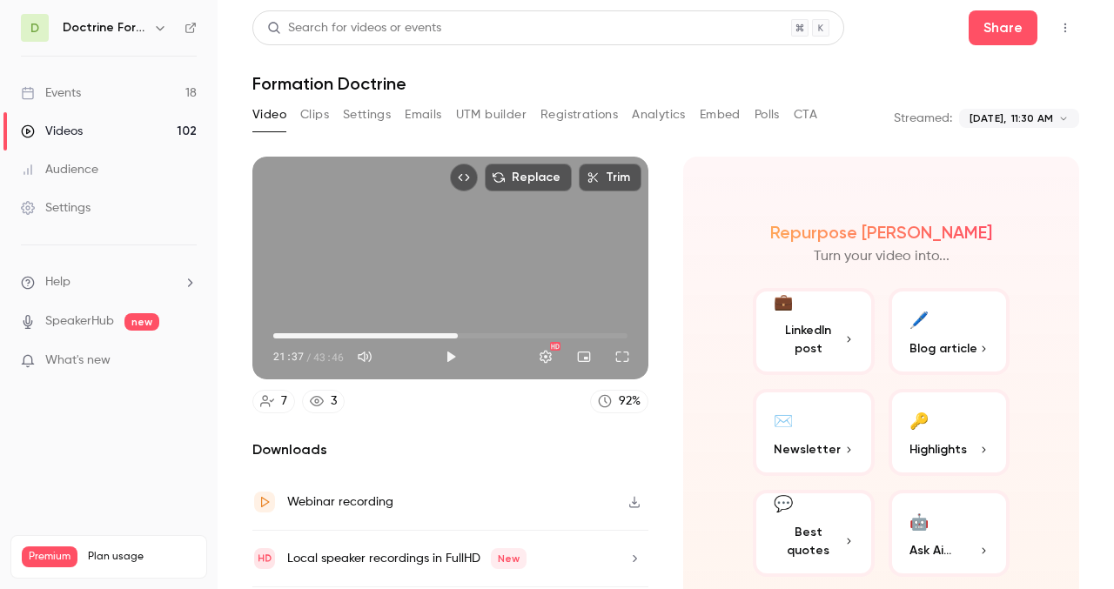
click at [458, 335] on span "22:47" at bounding box center [450, 336] width 354 height 28
click at [467, 335] on span "23:58" at bounding box center [450, 336] width 354 height 28
click at [470, 335] on span "23:58" at bounding box center [467, 335] width 5 height 5
click at [486, 335] on span "24:57" at bounding box center [450, 336] width 354 height 28
click at [497, 334] on span "27:38" at bounding box center [450, 336] width 354 height 28
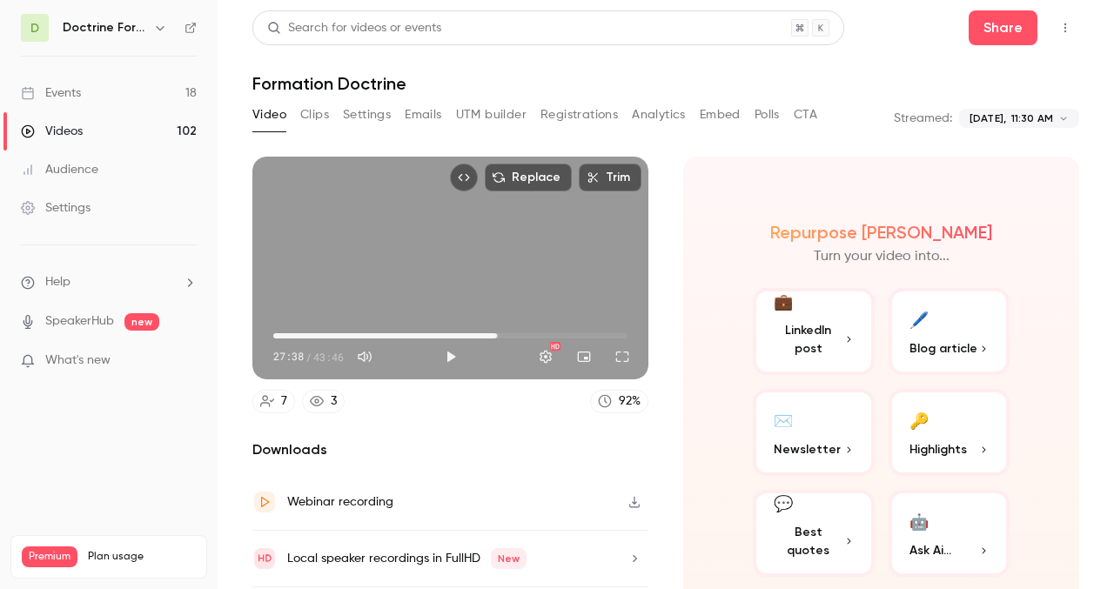
click at [475, 338] on span "27:38" at bounding box center [450, 336] width 354 height 28
click at [441, 357] on button "Play" at bounding box center [450, 356] width 35 height 35
click at [545, 361] on button "Settings" at bounding box center [545, 356] width 35 height 35
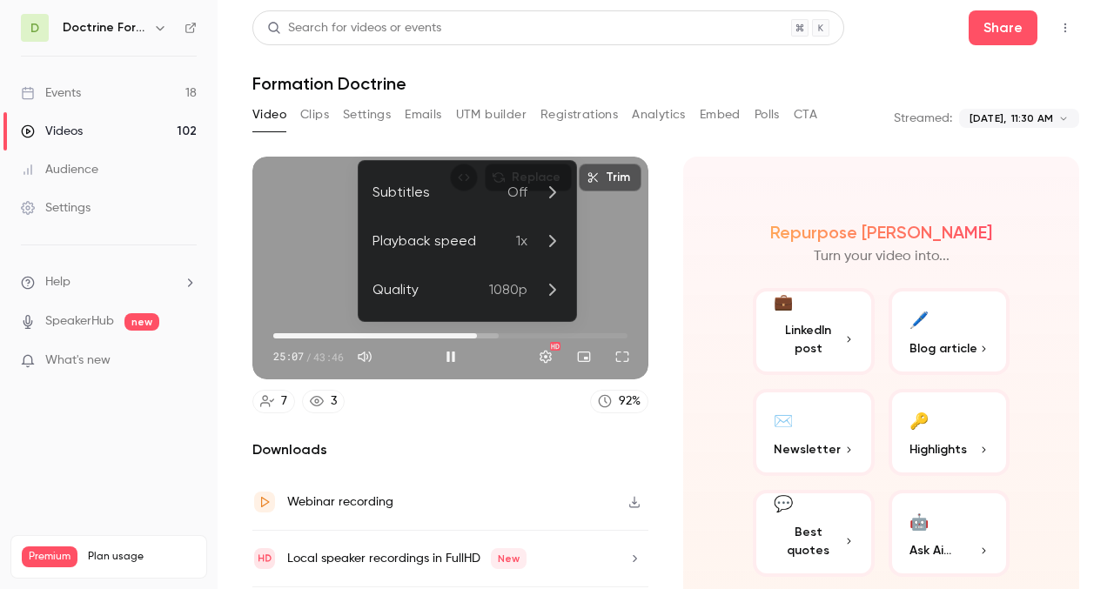
click at [537, 236] on p "1x" at bounding box center [539, 241] width 46 height 21
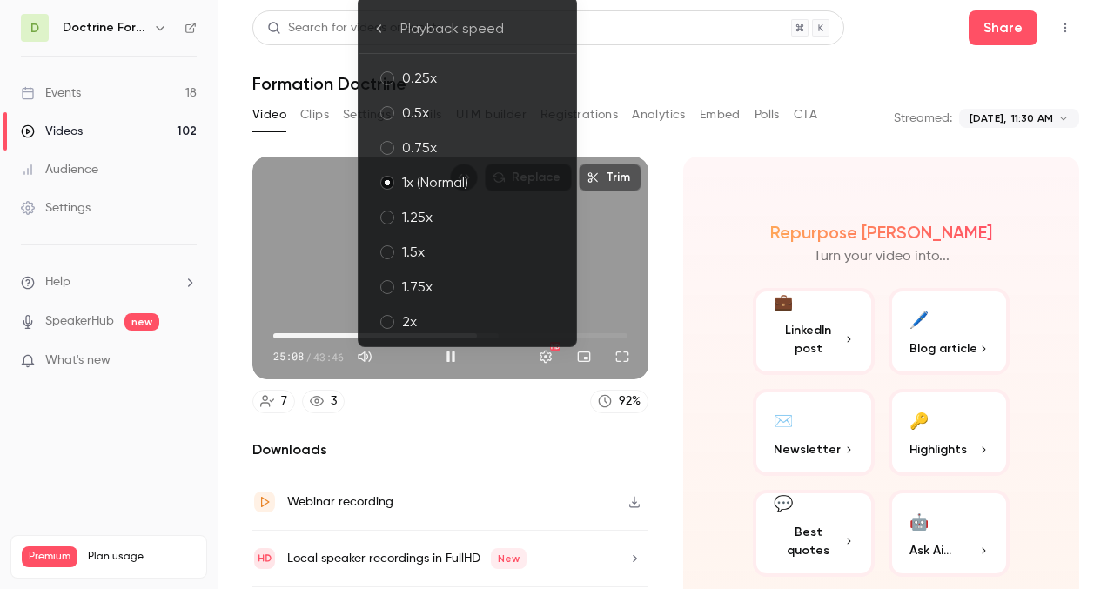
click at [460, 321] on div "2x" at bounding box center [482, 322] width 160 height 21
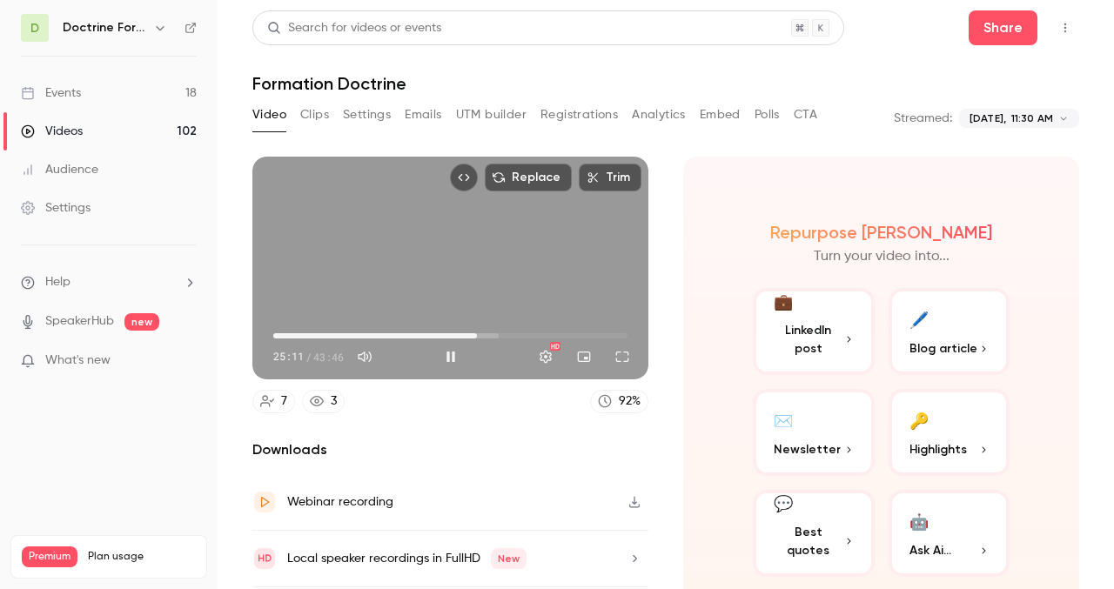
click at [487, 335] on span "25:11" at bounding box center [450, 336] width 354 height 28
click at [452, 359] on button "Pause" at bounding box center [450, 356] width 35 height 35
type input "******"
